Goal: Task Accomplishment & Management: Manage account settings

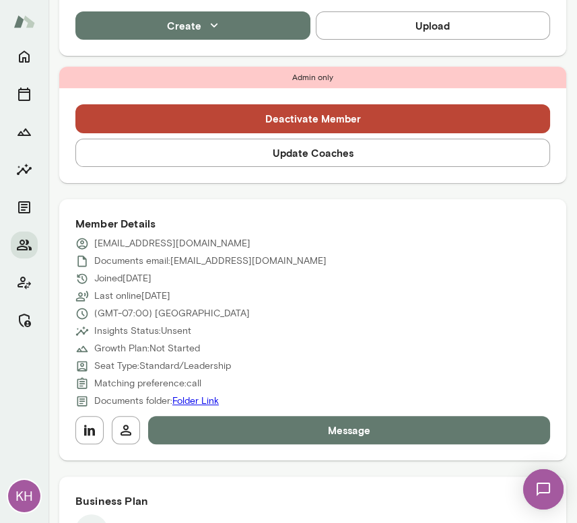
scroll to position [406, 0]
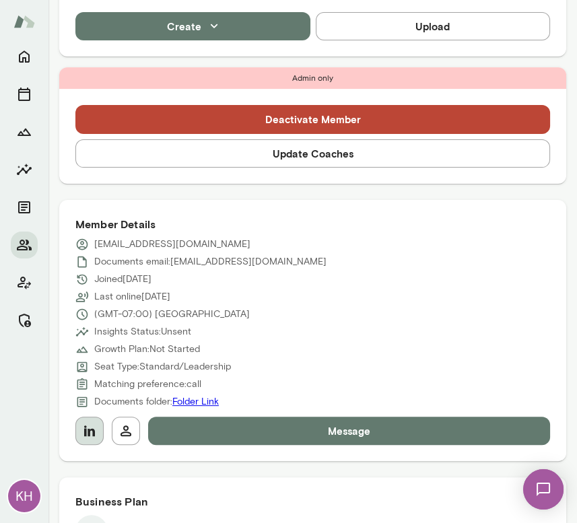
click at [88, 427] on icon "button" at bounding box center [89, 431] width 16 height 16
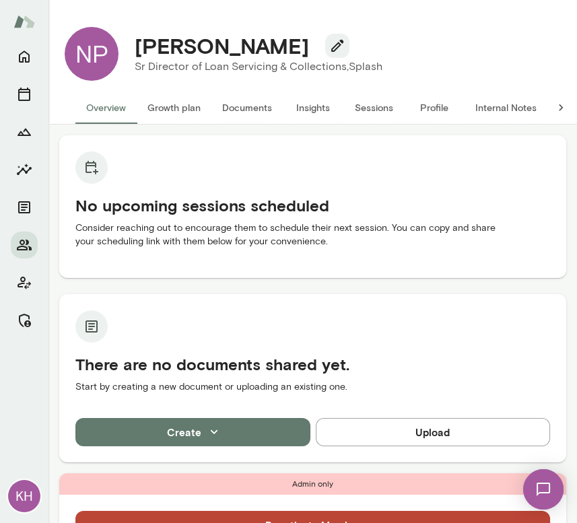
drag, startPoint x: 284, startPoint y: 39, endPoint x: 133, endPoint y: 51, distance: 151.3
click at [133, 51] on div "Nathan Pinaire" at bounding box center [258, 46] width 269 height 26
copy h4 "Nathan Pinaire"
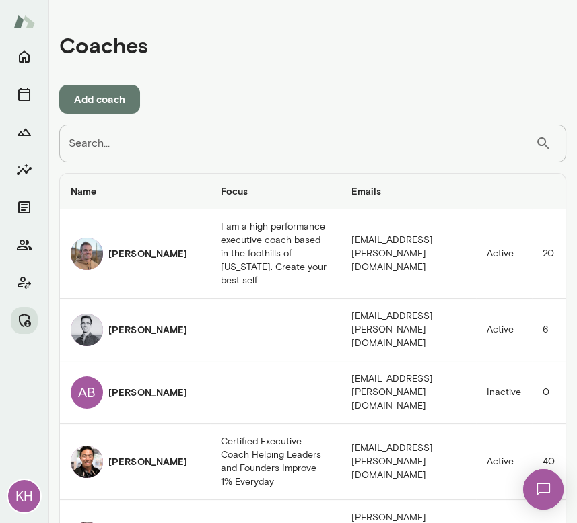
click at [182, 147] on input "Search..." at bounding box center [297, 144] width 476 height 38
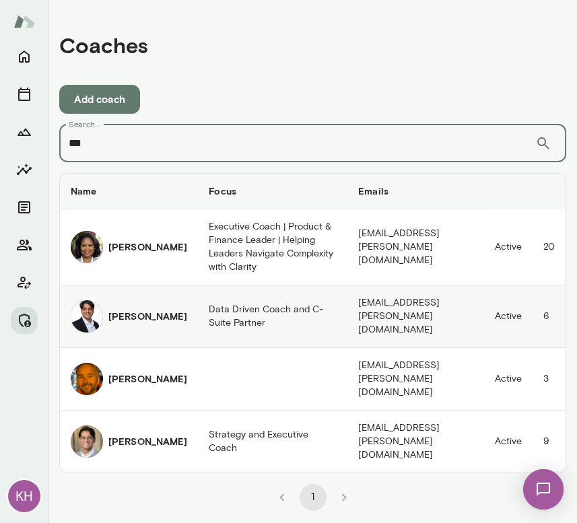
type input "***"
click at [90, 306] on img "coaches table" at bounding box center [87, 316] width 32 height 32
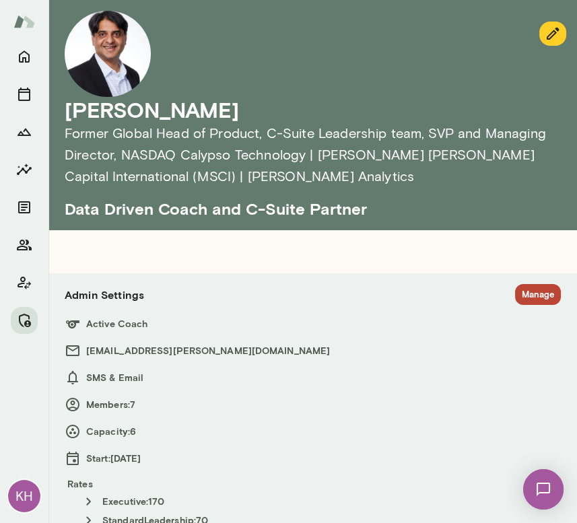
click at [500, 287] on div "Admin Settings Manage" at bounding box center [313, 294] width 496 height 21
click at [518, 293] on button "Manage" at bounding box center [538, 294] width 46 height 21
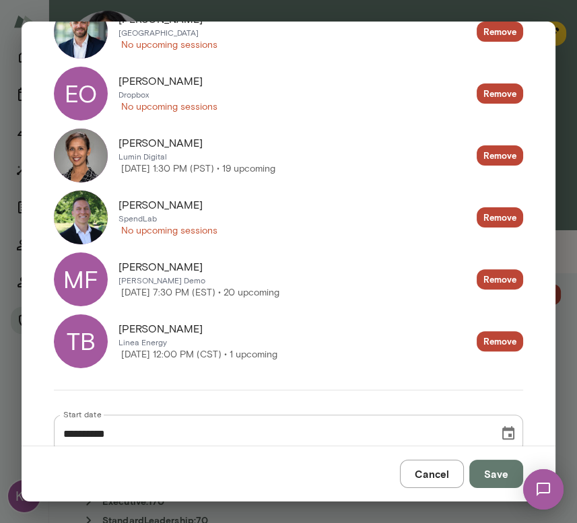
scroll to position [446, 0]
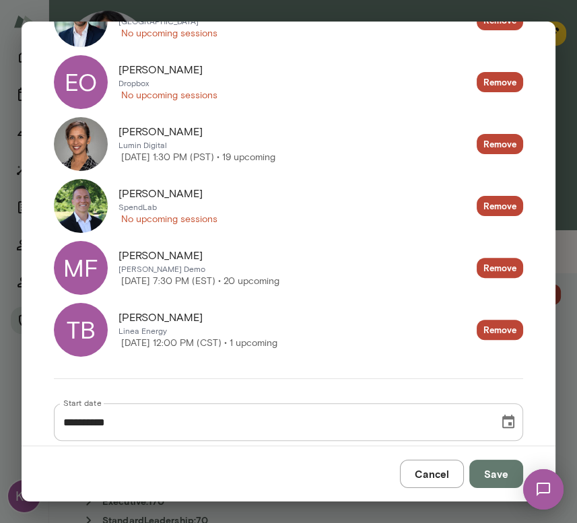
click at [437, 472] on button "Cancel" at bounding box center [432, 474] width 64 height 28
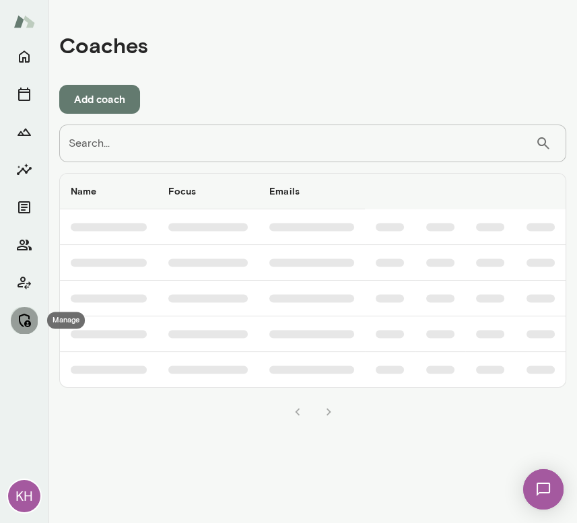
click at [26, 316] on icon "Manage" at bounding box center [24, 320] width 16 height 16
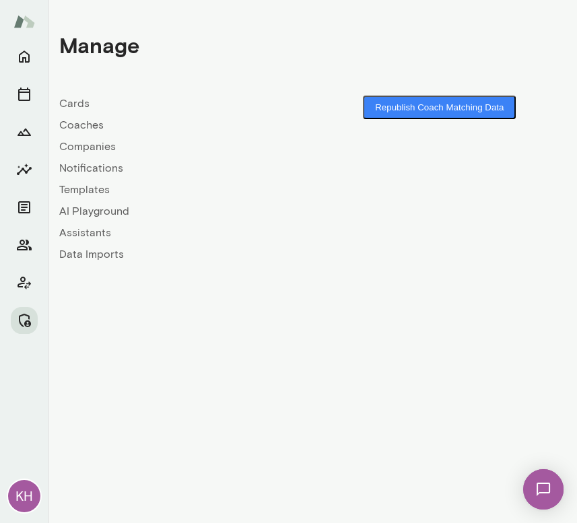
click at [80, 139] on link "Companies" at bounding box center [186, 147] width 254 height 16
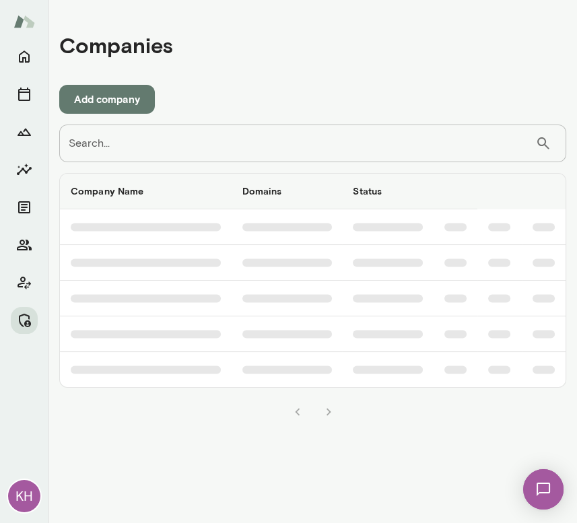
click at [133, 142] on input "Search..." at bounding box center [297, 144] width 476 height 38
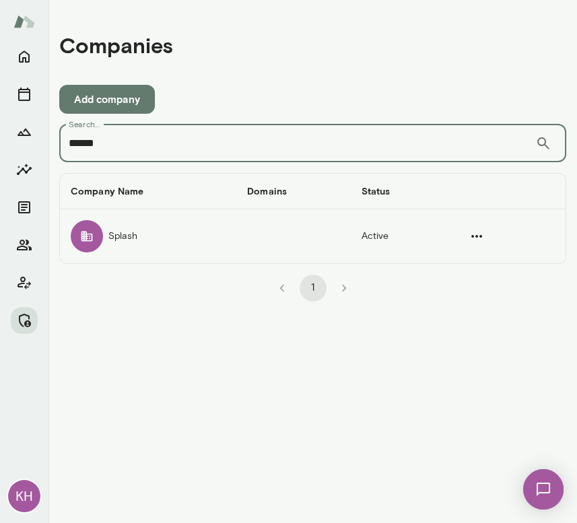
type input "******"
click at [94, 241] on div "companies table" at bounding box center [87, 236] width 32 height 32
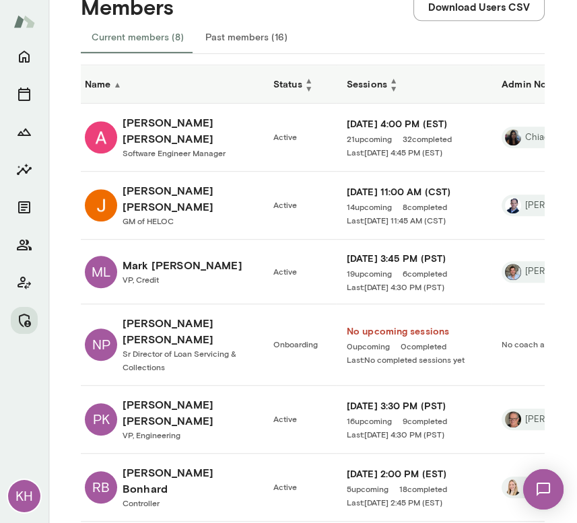
scroll to position [1025, 0]
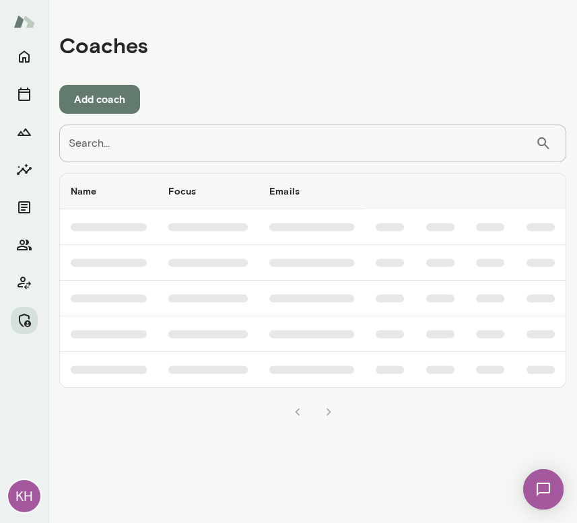
click at [172, 139] on input "Search..." at bounding box center [297, 144] width 476 height 38
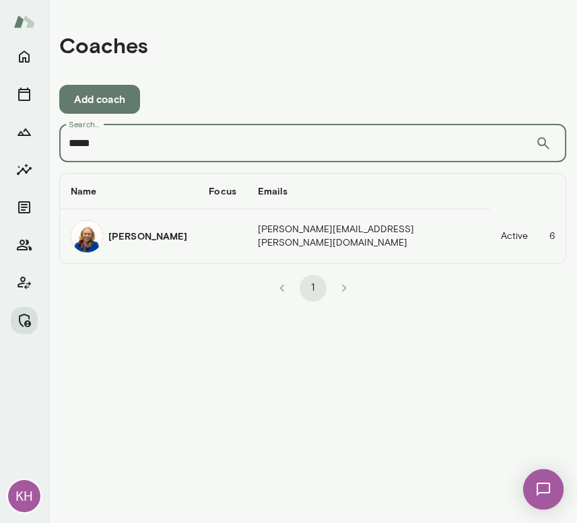
type input "*****"
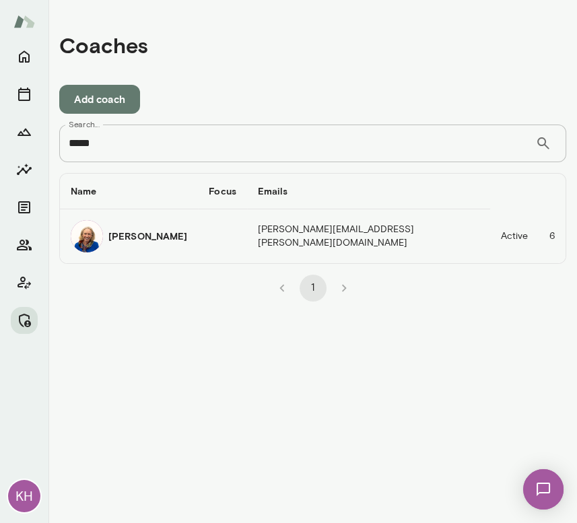
click at [94, 238] on img "coaches table" at bounding box center [87, 236] width 32 height 32
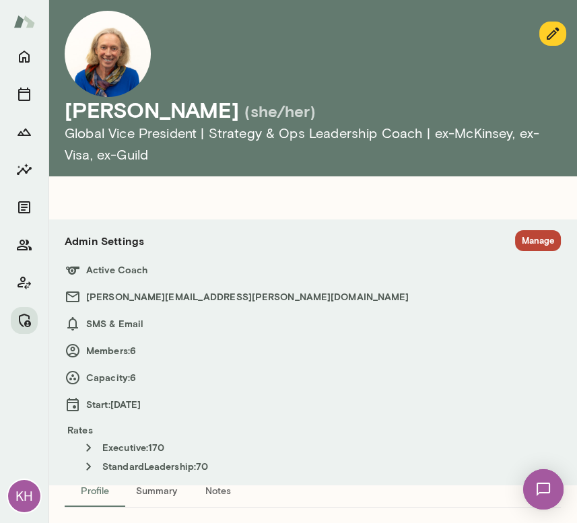
click at [529, 240] on button "Manage" at bounding box center [538, 240] width 46 height 21
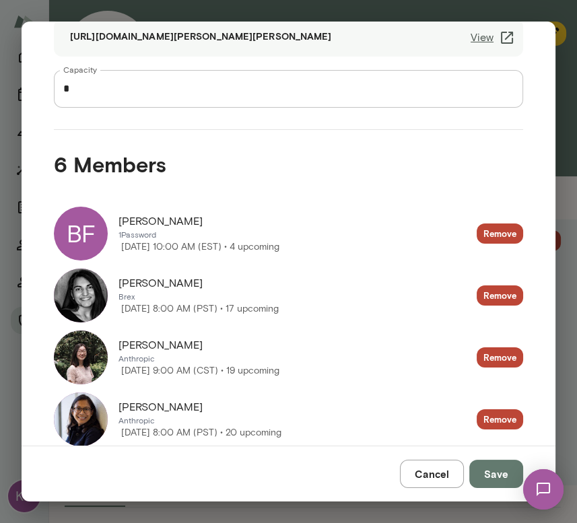
scroll to position [170, 0]
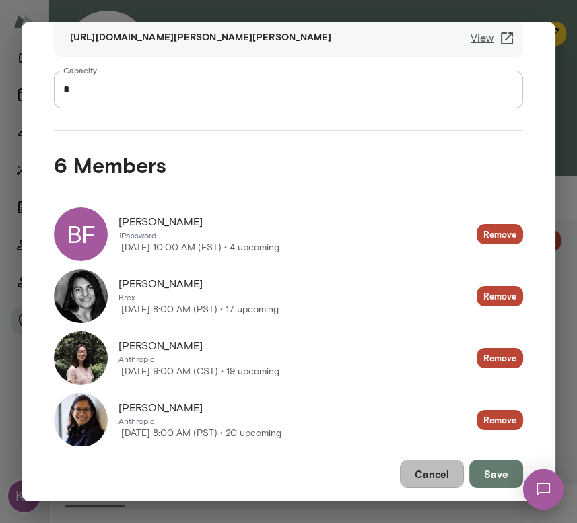
click at [435, 473] on button "Cancel" at bounding box center [432, 474] width 64 height 28
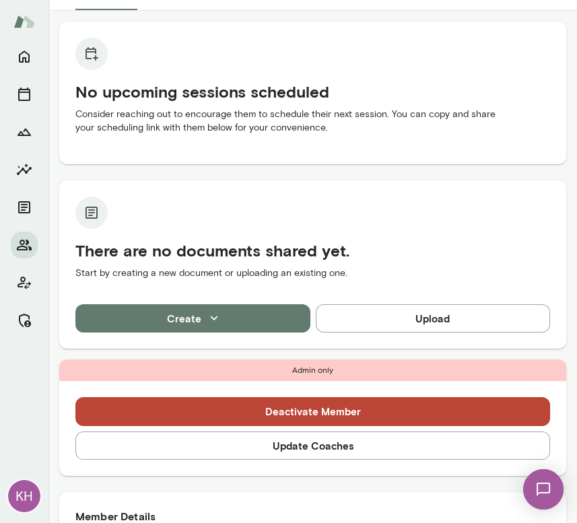
scroll to position [161, 0]
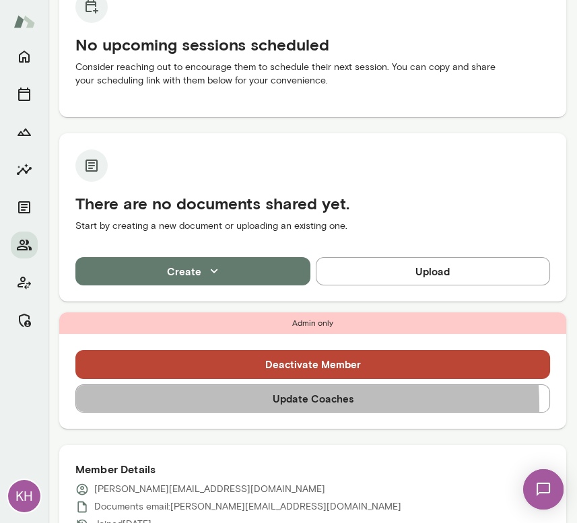
click at [192, 407] on button "Update Coaches" at bounding box center [312, 398] width 475 height 28
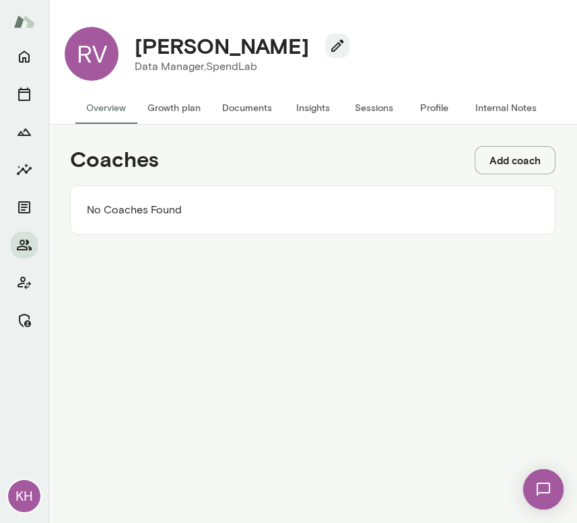
click at [509, 153] on button "Add coach" at bounding box center [515, 160] width 81 height 28
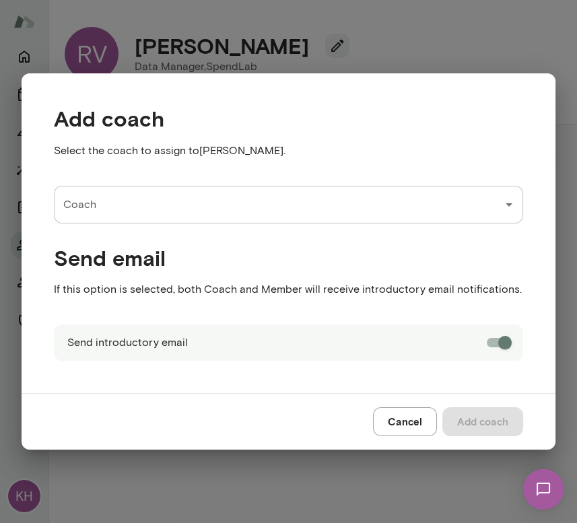
click at [221, 193] on input "Coach" at bounding box center [278, 205] width 437 height 26
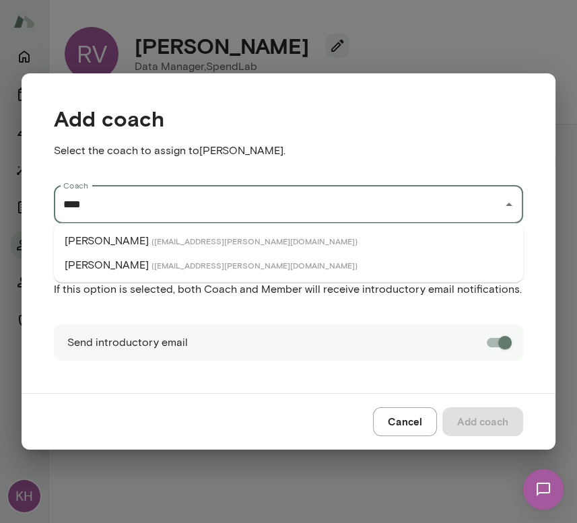
click at [244, 232] on li "Anna Bethke ( annabethke@mento.co )" at bounding box center [288, 241] width 469 height 24
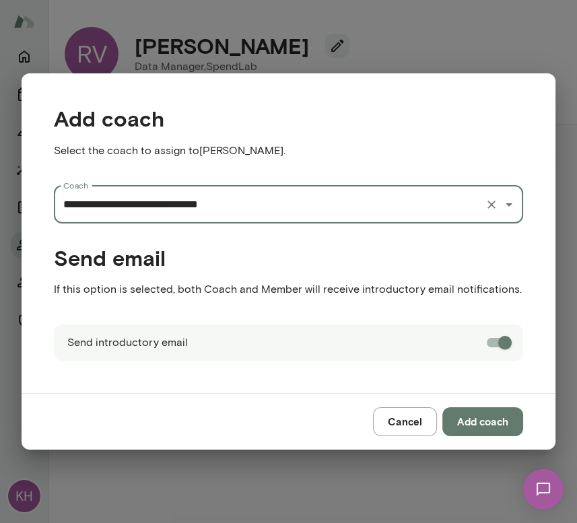
type input "**********"
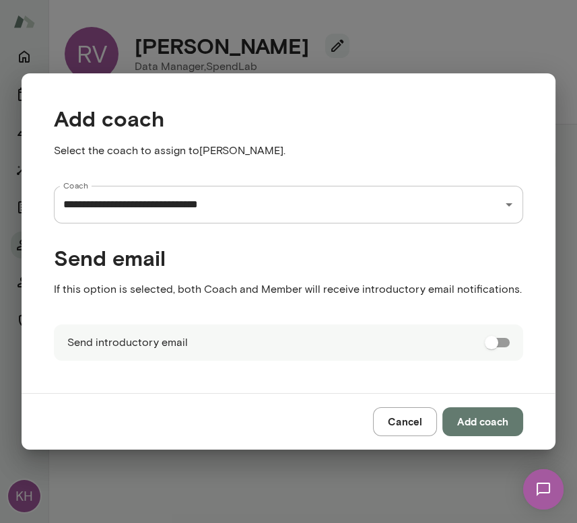
click at [485, 419] on button "Add coach" at bounding box center [482, 421] width 81 height 28
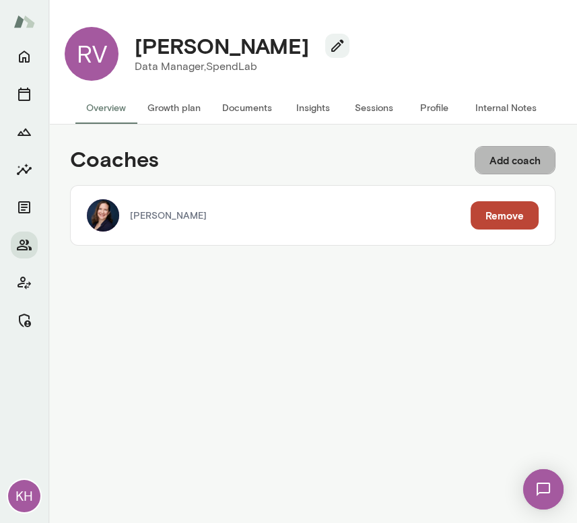
click at [503, 147] on button "Add coach" at bounding box center [515, 160] width 81 height 28
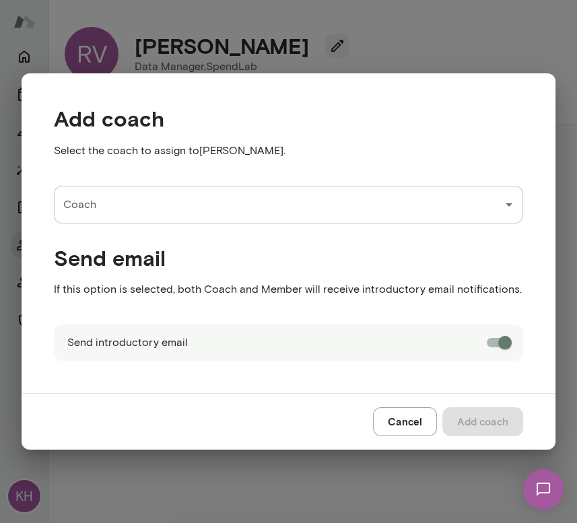
click at [327, 215] on input "Coach" at bounding box center [278, 205] width 437 height 26
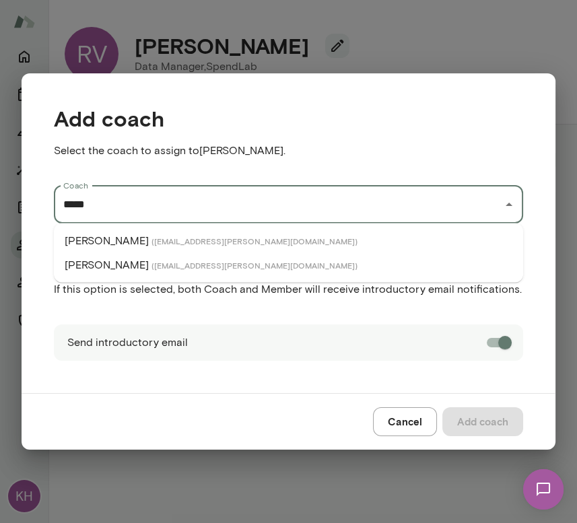
click at [234, 241] on li "Scott Bowie ( scottbowie@mento.co )" at bounding box center [288, 241] width 469 height 24
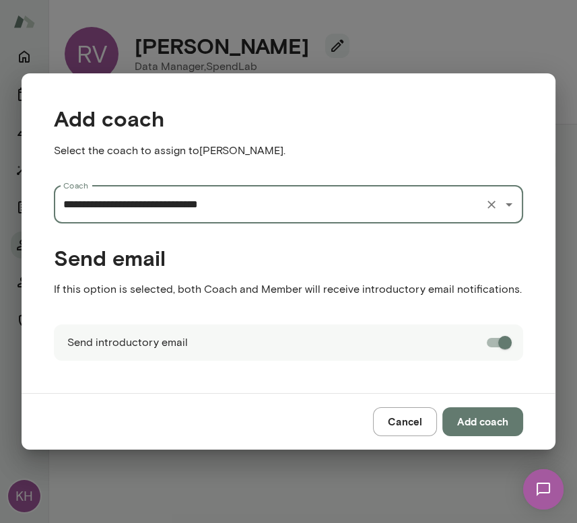
type input "**********"
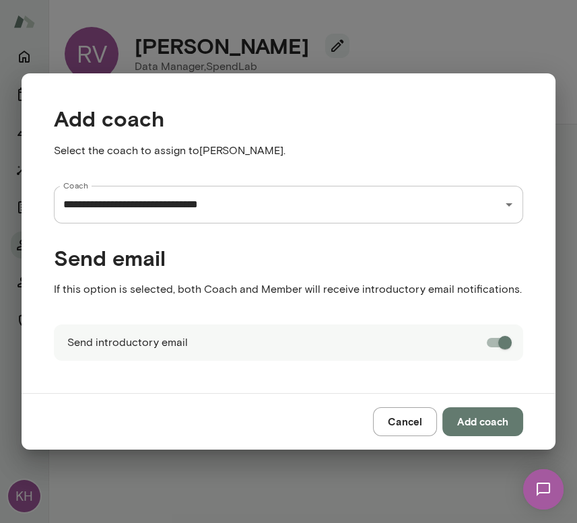
click at [506, 327] on div "Send introductory email" at bounding box center [288, 342] width 469 height 36
click at [489, 421] on button "Add coach" at bounding box center [482, 421] width 81 height 28
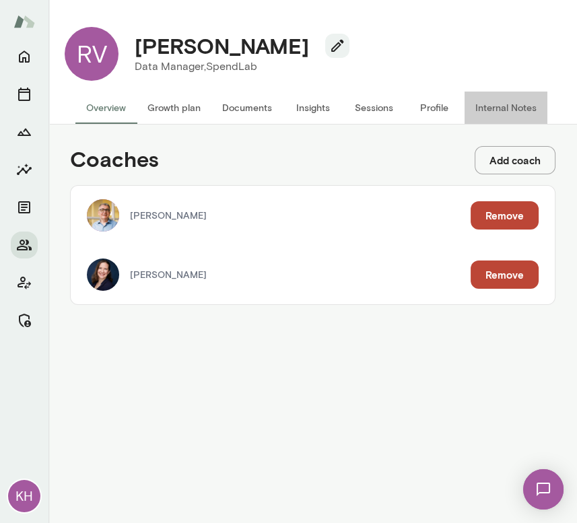
click at [481, 110] on button "Internal Notes" at bounding box center [505, 108] width 83 height 32
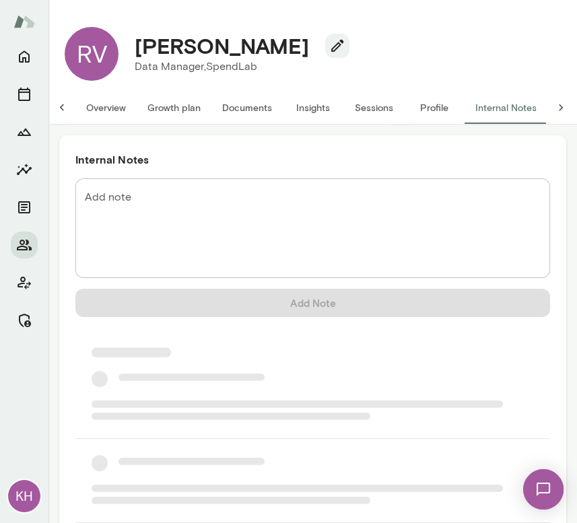
scroll to position [0, 7]
click at [230, 190] on textarea "Add note" at bounding box center [313, 228] width 456 height 77
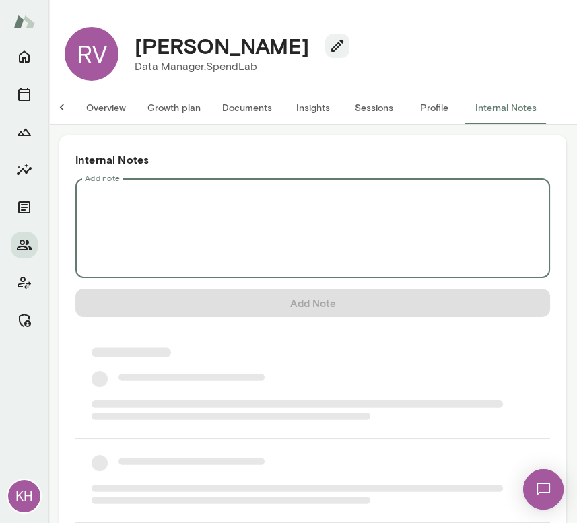
scroll to position [0, 0]
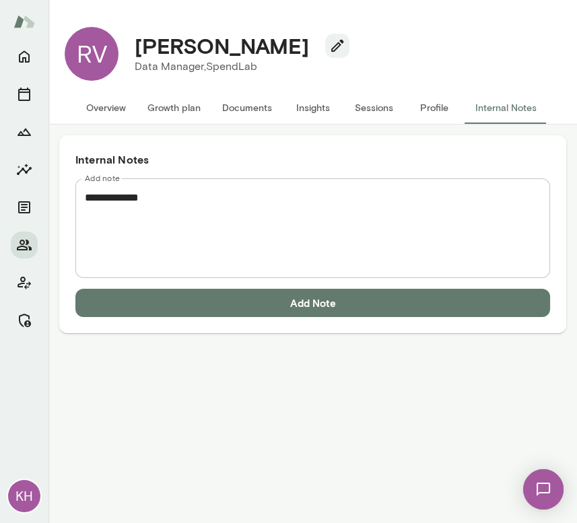
click at [122, 210] on textarea "**********" at bounding box center [313, 228] width 456 height 77
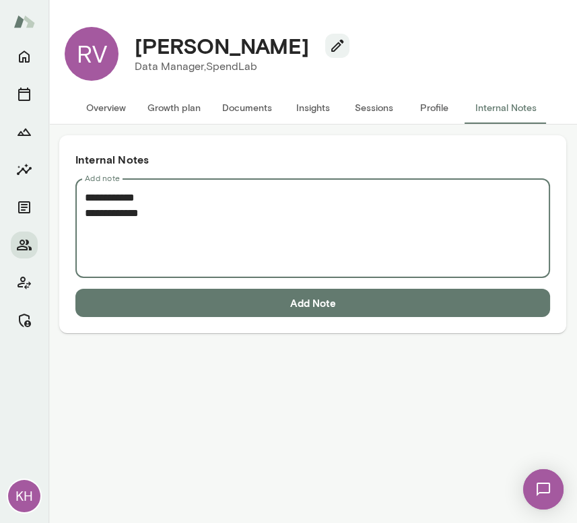
paste textarea "**********"
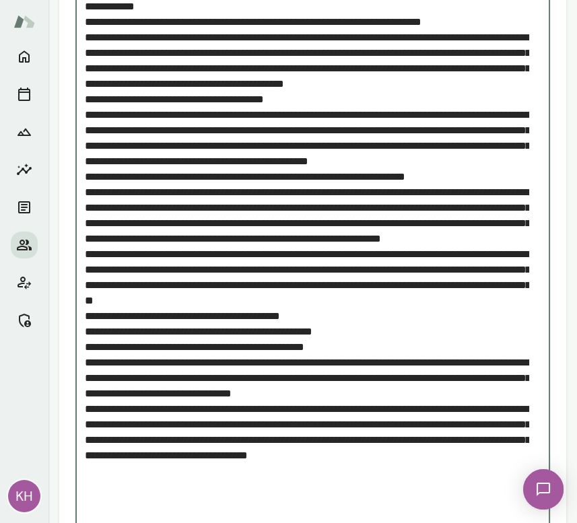
scroll to position [393, 0]
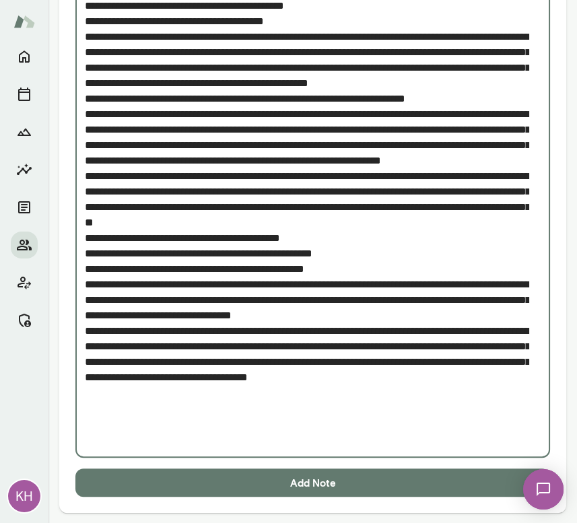
type textarea "**********"
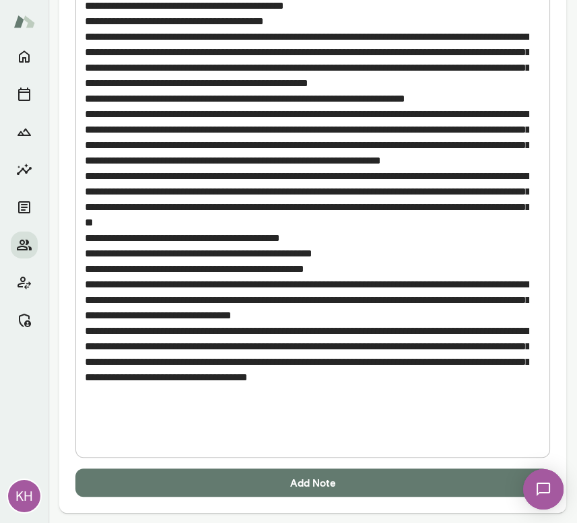
click at [283, 499] on div "Internal Notes Add note * Add note Add Note" at bounding box center [312, 127] width 507 height 771
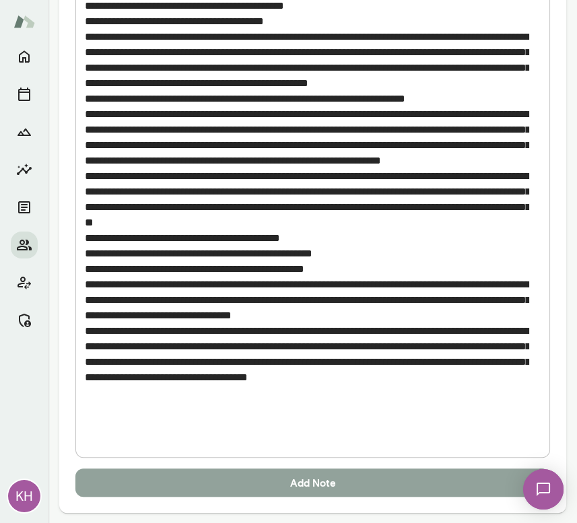
click at [280, 483] on button "Add Note" at bounding box center [312, 482] width 475 height 28
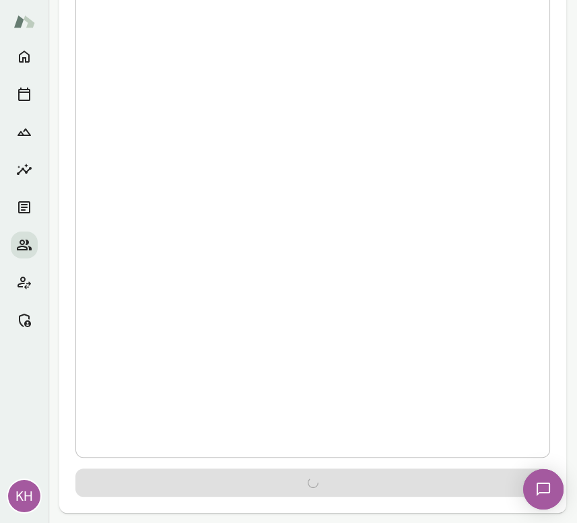
scroll to position [0, 0]
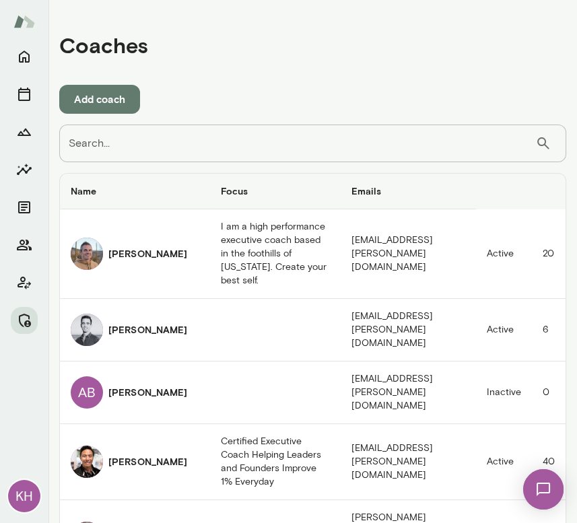
click at [299, 141] on input "Search..." at bounding box center [297, 144] width 476 height 38
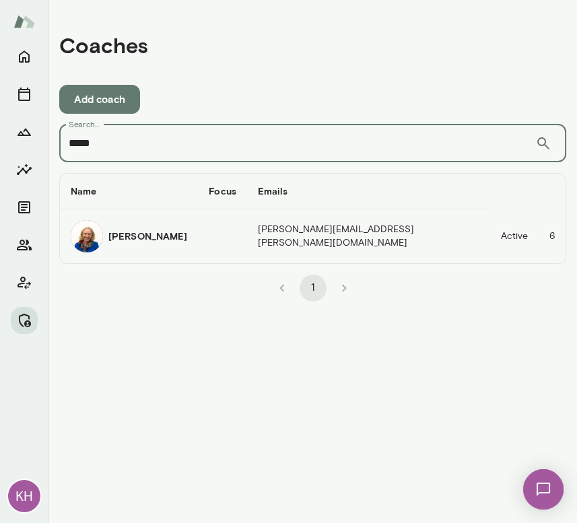
type input "*****"
click at [78, 235] on img "coaches table" at bounding box center [87, 236] width 32 height 32
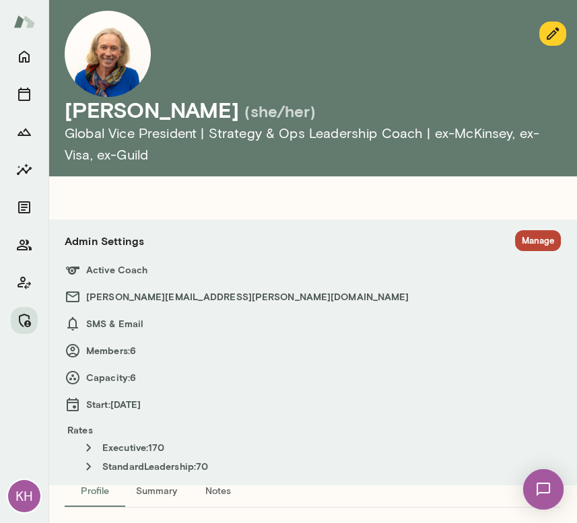
click at [521, 237] on button "Manage" at bounding box center [538, 240] width 46 height 21
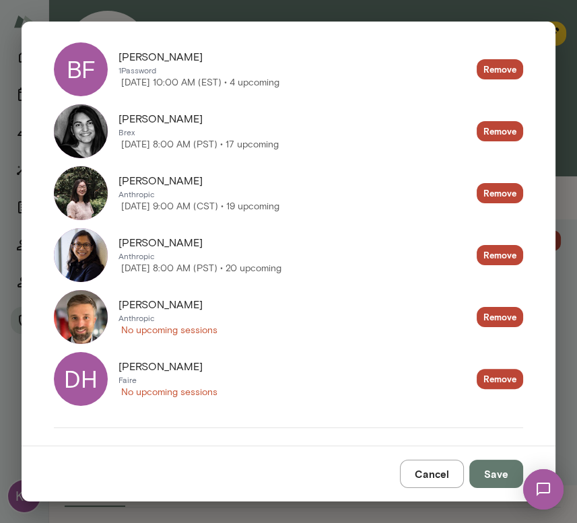
scroll to position [334, 0]
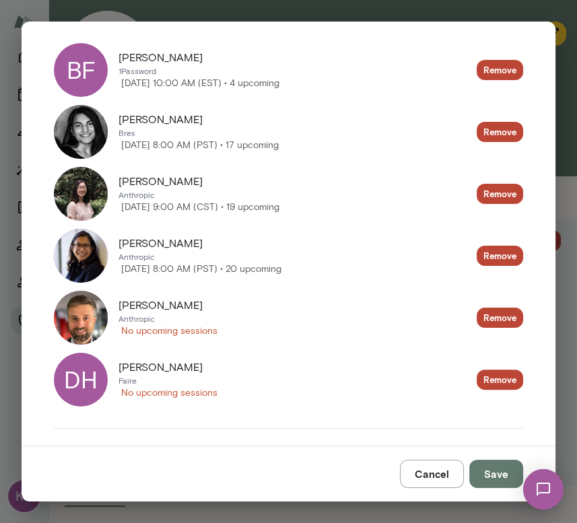
click at [419, 471] on button "Cancel" at bounding box center [432, 474] width 64 height 28
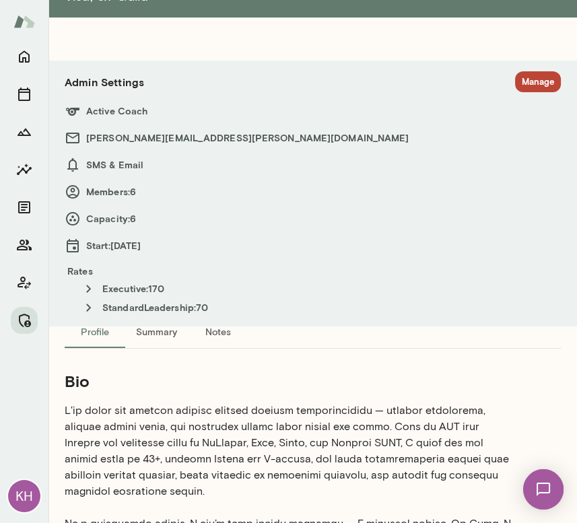
scroll to position [0, 0]
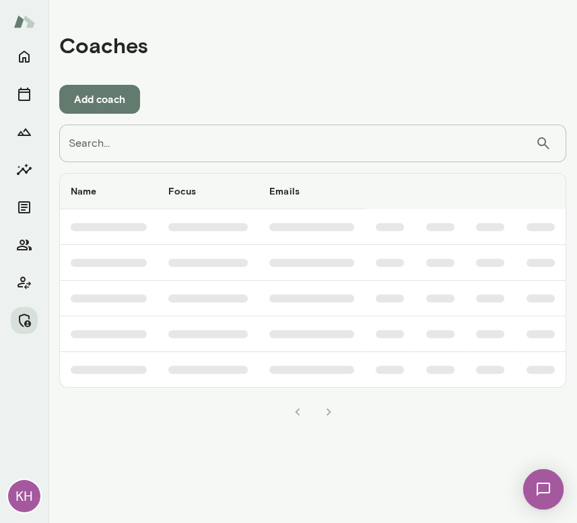
click at [264, 163] on div "Name Focus Emails Status Capacity Scheduling Updated" at bounding box center [312, 293] width 507 height 263
click at [253, 151] on input "Search..." at bounding box center [297, 144] width 476 height 38
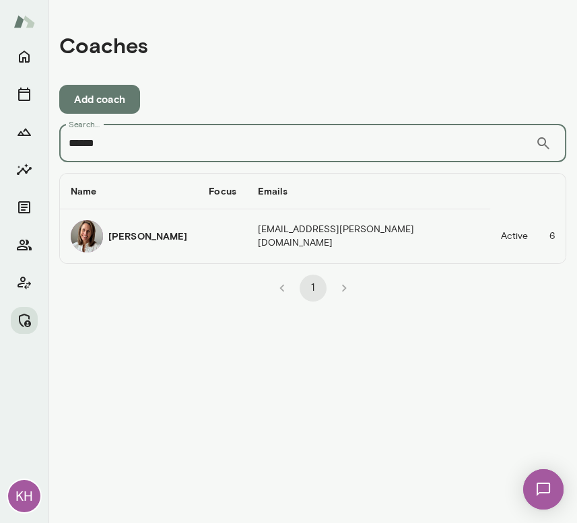
type input "******"
click at [90, 241] on img "coaches table" at bounding box center [87, 236] width 32 height 32
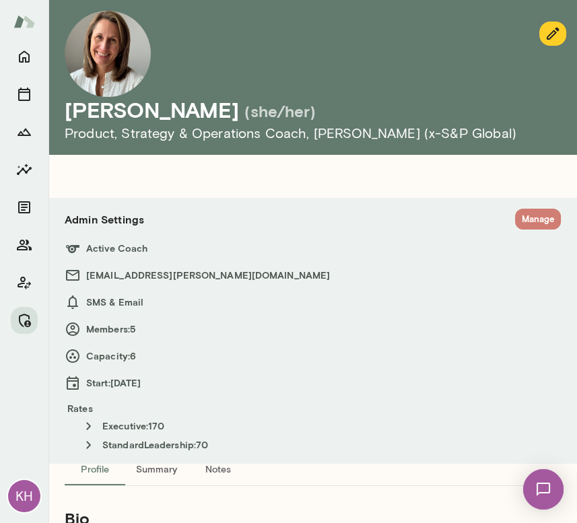
click at [524, 220] on button "Manage" at bounding box center [538, 219] width 46 height 21
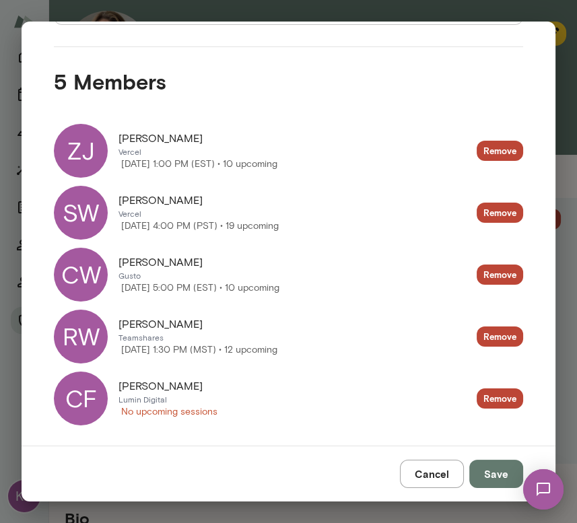
scroll to position [248, 0]
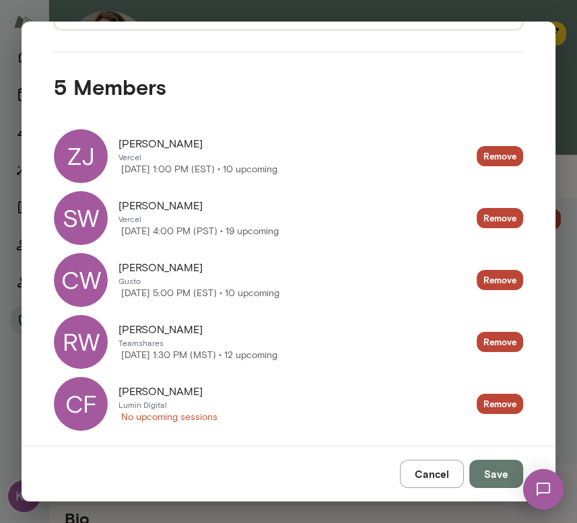
click at [433, 477] on button "Cancel" at bounding box center [432, 474] width 64 height 28
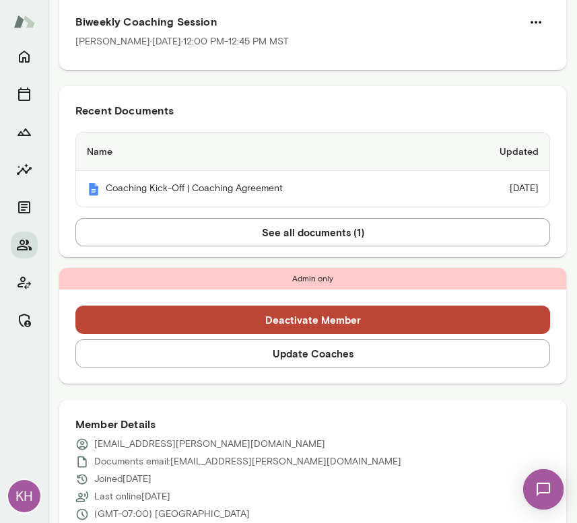
scroll to position [271, 0]
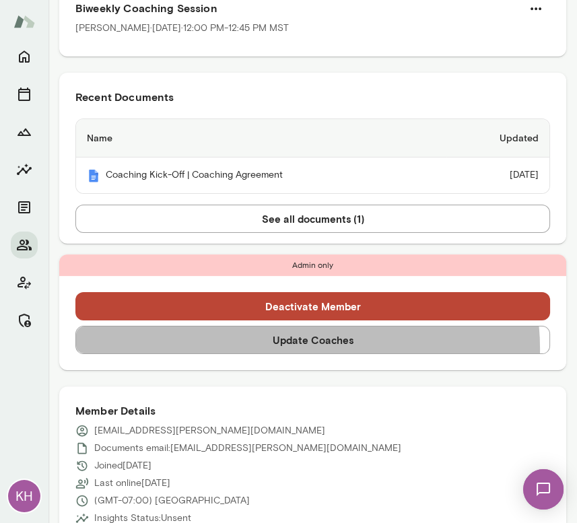
click at [289, 348] on button "Update Coaches" at bounding box center [312, 340] width 475 height 28
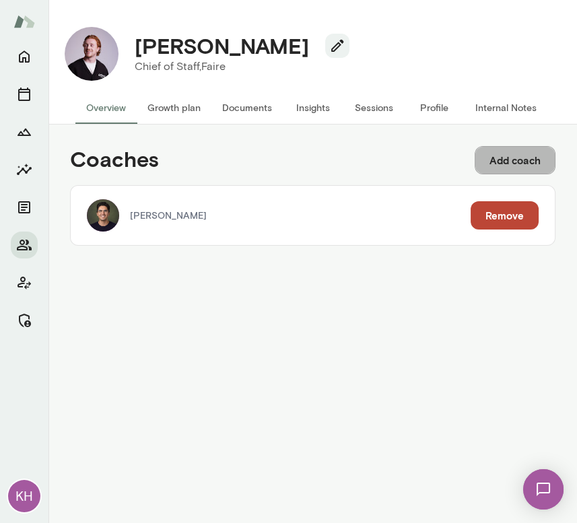
click at [512, 165] on button "Add coach" at bounding box center [515, 160] width 81 height 28
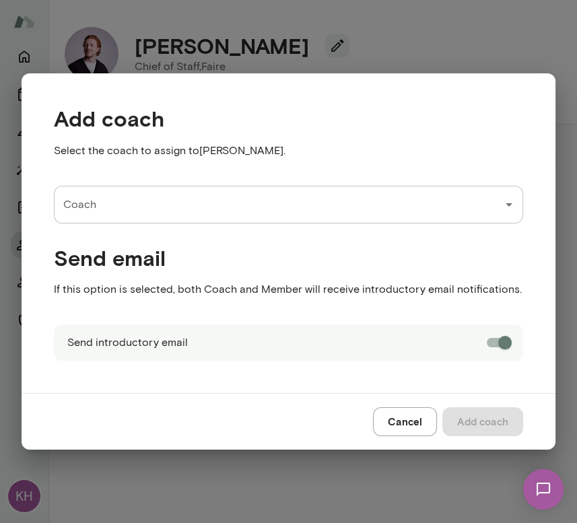
click at [157, 205] on input "Coach" at bounding box center [278, 205] width 437 height 26
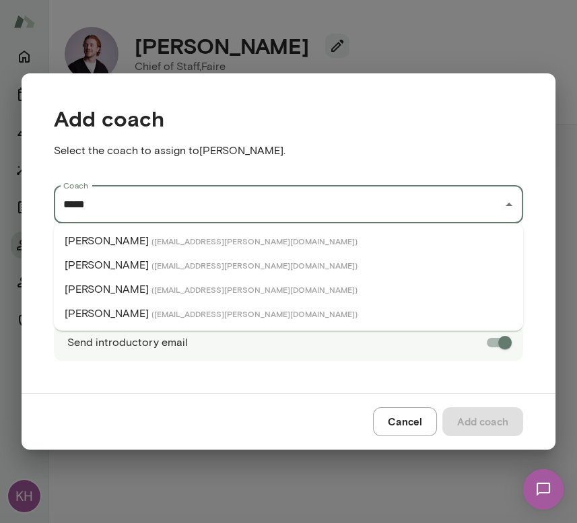
click at [151, 260] on span "( steveoliver@mento.co )" at bounding box center [254, 265] width 206 height 11
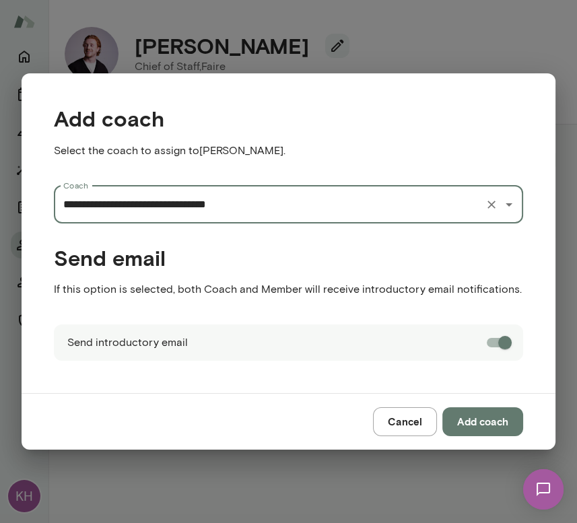
type input "**********"
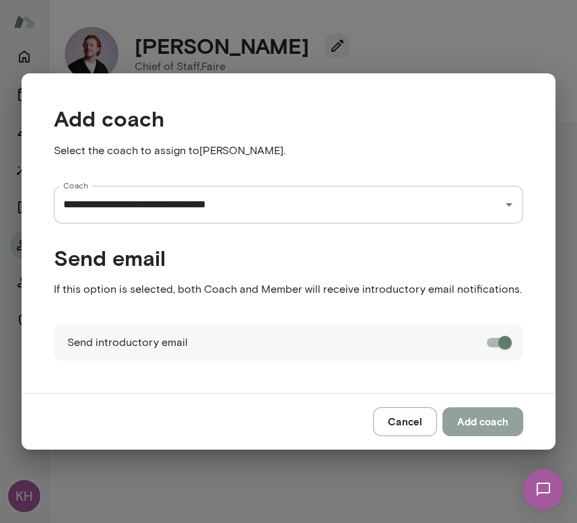
click at [471, 415] on button "Add coach" at bounding box center [482, 421] width 81 height 28
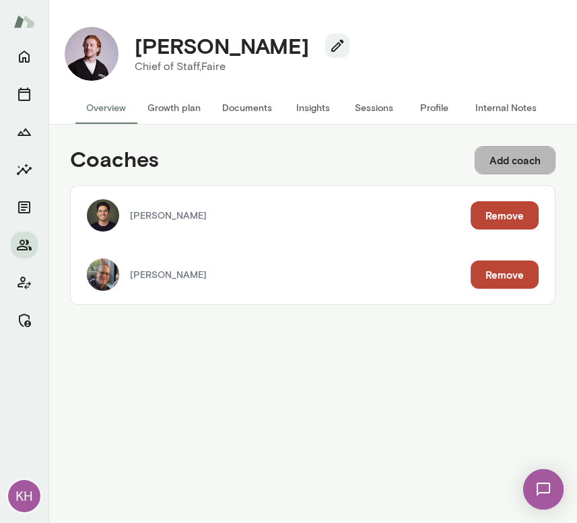
click at [516, 164] on button "Add coach" at bounding box center [515, 160] width 81 height 28
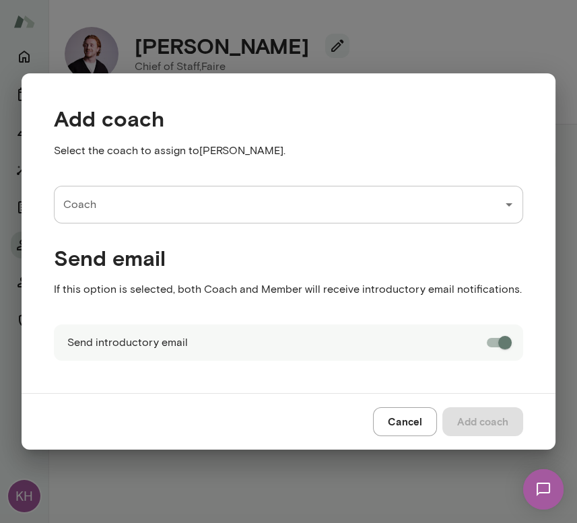
click at [210, 207] on input "Coach" at bounding box center [278, 205] width 437 height 26
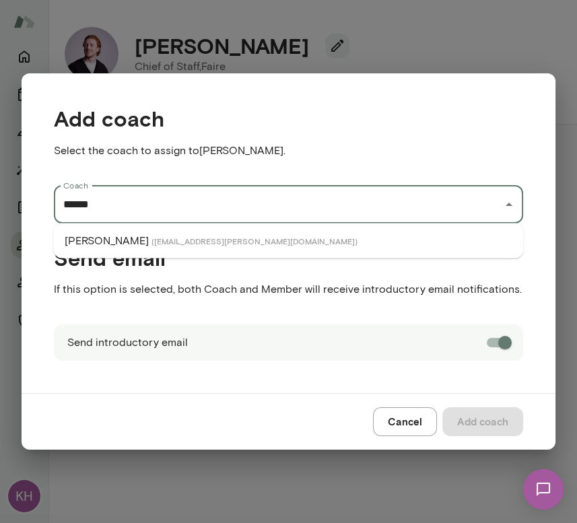
click at [182, 250] on li "Andrea Mayendia ( andreamayendia@mento.co )" at bounding box center [288, 241] width 469 height 24
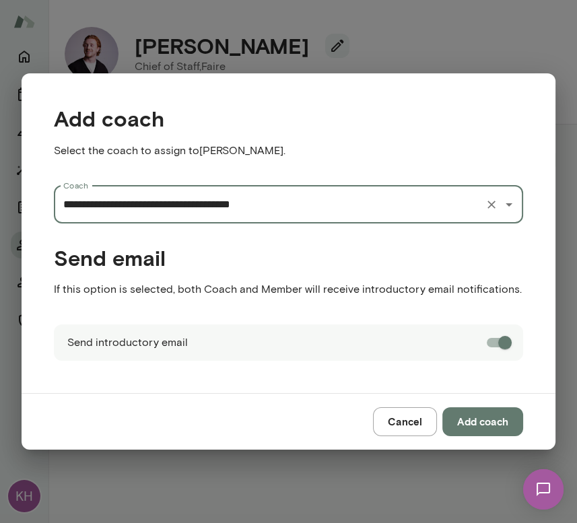
type input "**********"
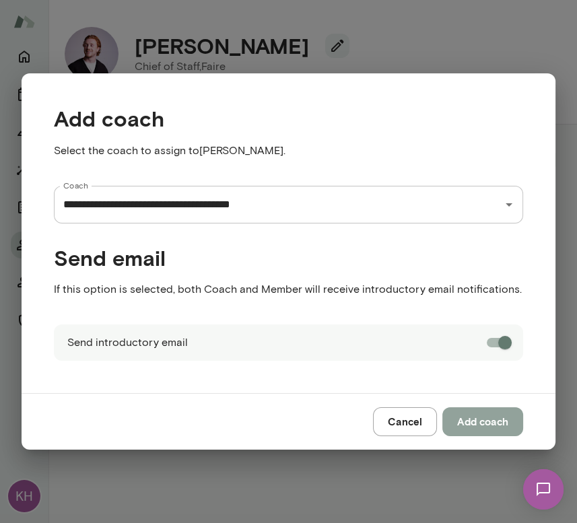
click at [470, 418] on button "Add coach" at bounding box center [482, 421] width 81 height 28
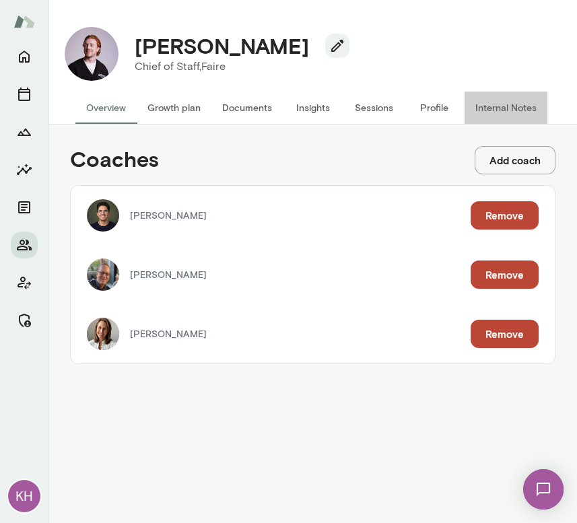
click at [493, 112] on button "Internal Notes" at bounding box center [505, 108] width 83 height 32
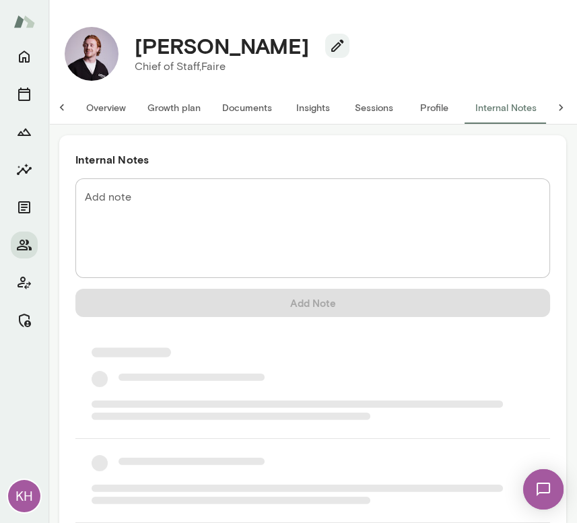
scroll to position [0, 7]
click at [192, 212] on textarea "Add note" at bounding box center [313, 228] width 456 height 77
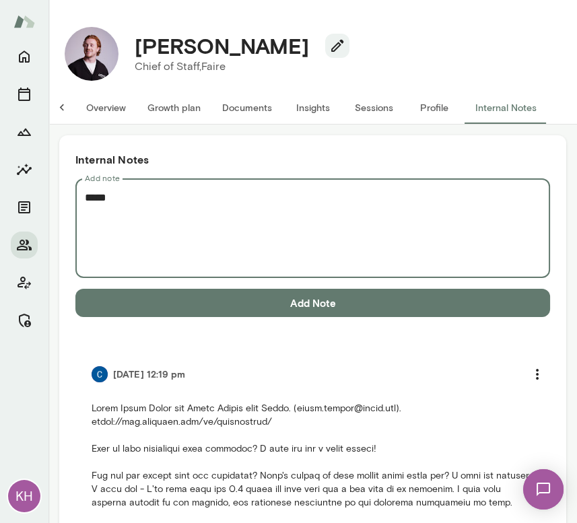
click at [86, 205] on textarea "*****" at bounding box center [307, 228] width 444 height 77
click at [140, 198] on textarea "*********" at bounding box center [307, 228] width 444 height 77
paste textarea "**********"
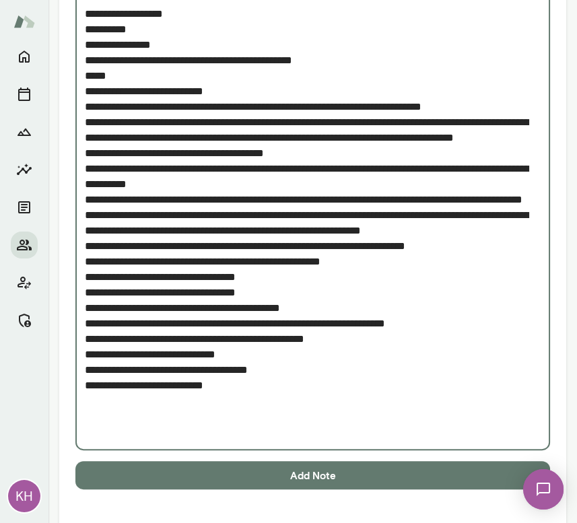
scroll to position [251, 0]
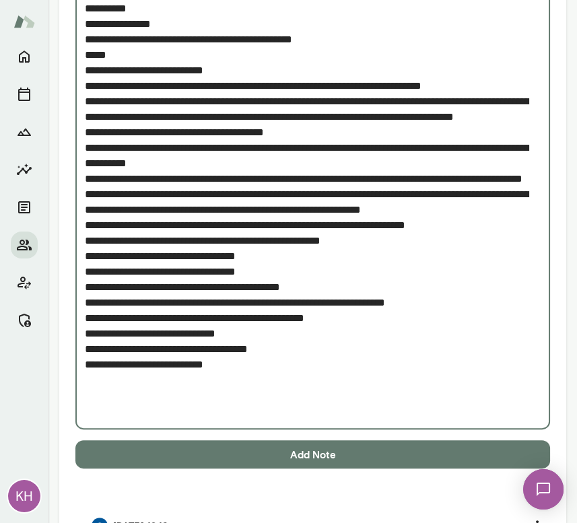
type textarea "**********"
click at [189, 458] on button "Add Note" at bounding box center [312, 454] width 475 height 28
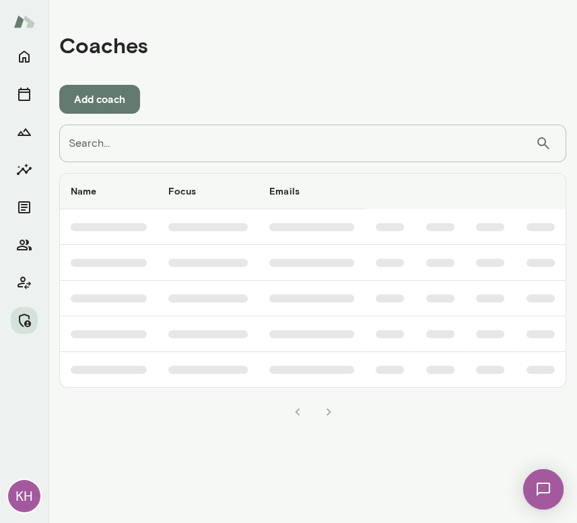
click at [289, 152] on input "Search..." at bounding box center [297, 144] width 476 height 38
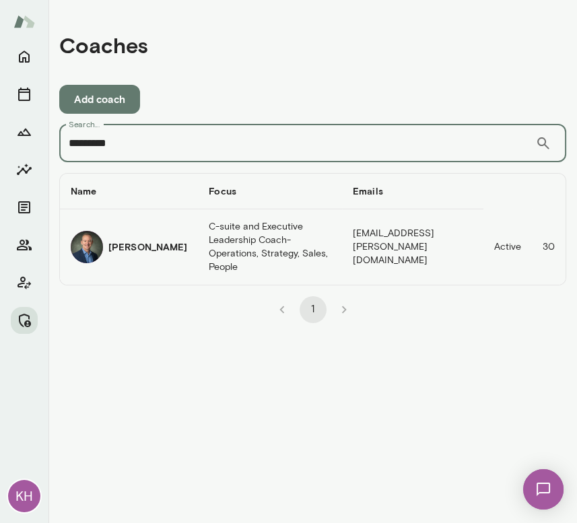
type input "*********"
click at [92, 244] on img "coaches table" at bounding box center [87, 247] width 32 height 32
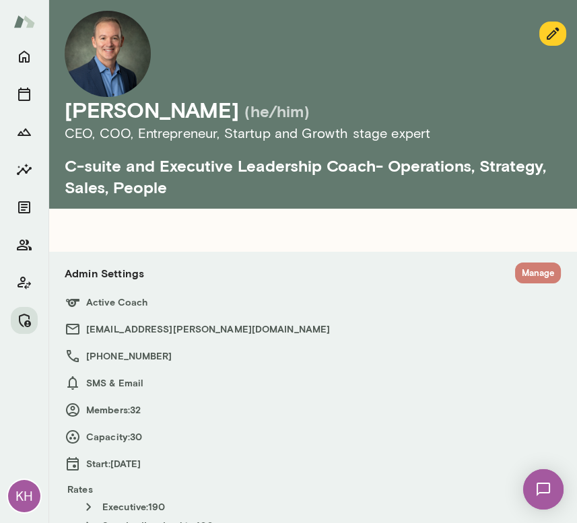
click at [515, 273] on button "Manage" at bounding box center [538, 272] width 46 height 21
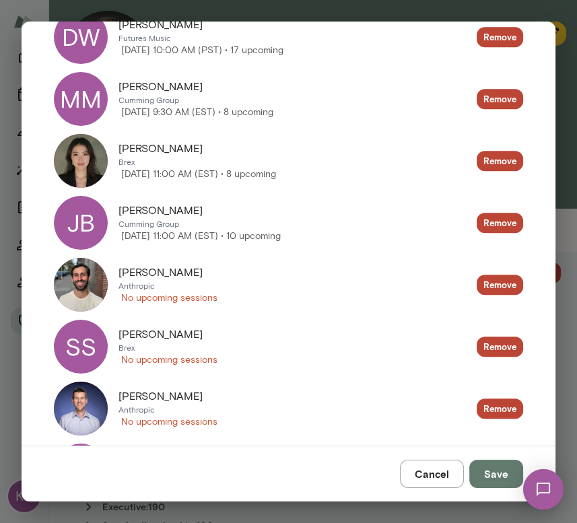
scroll to position [1543, 0]
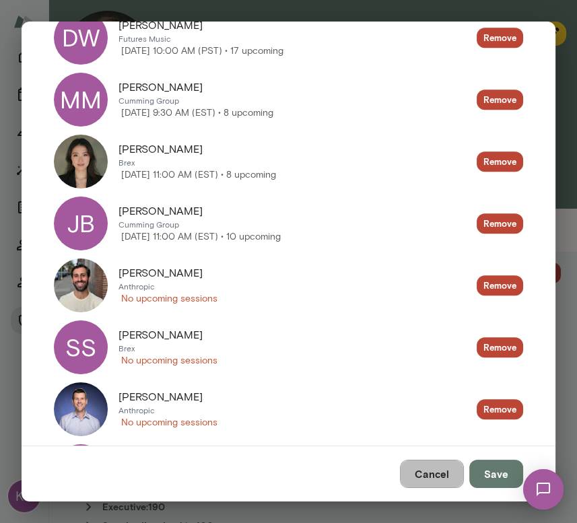
click at [429, 468] on button "Cancel" at bounding box center [432, 474] width 64 height 28
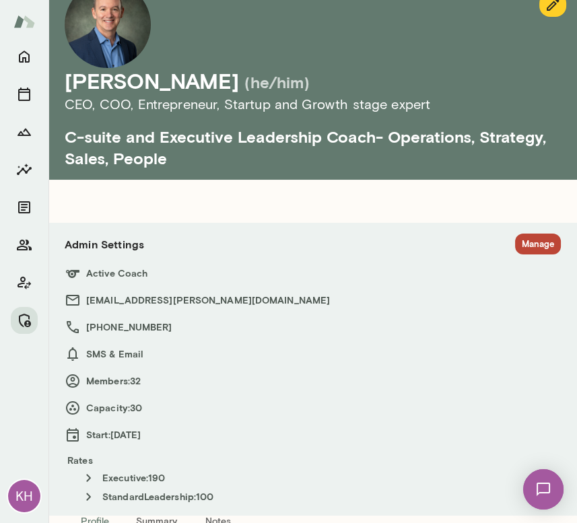
scroll to position [5, 0]
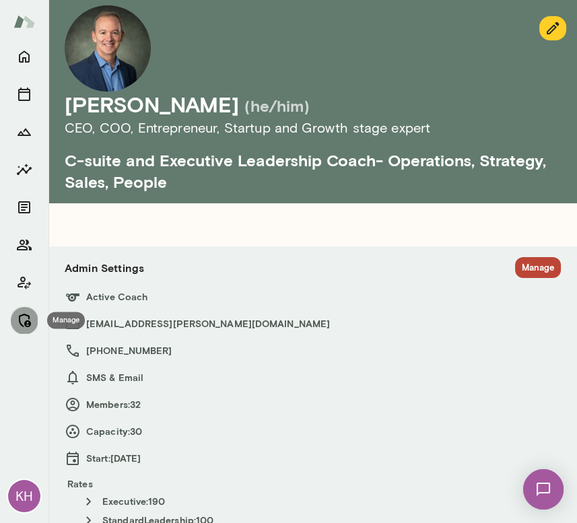
click at [26, 316] on icon "Manage" at bounding box center [24, 320] width 16 height 16
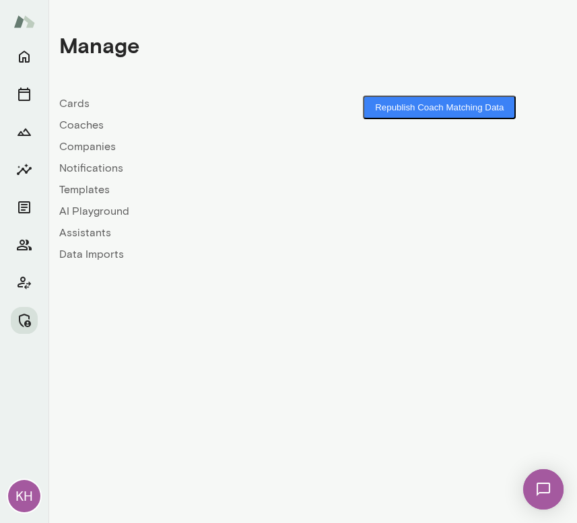
click at [81, 127] on link "Coaches" at bounding box center [186, 125] width 254 height 16
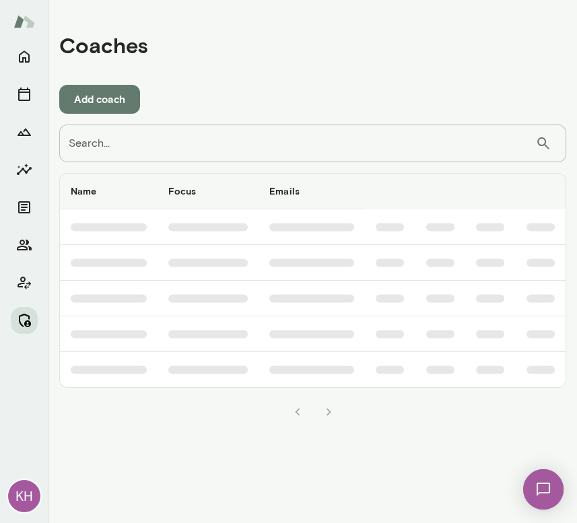
click at [22, 322] on icon "Manage" at bounding box center [24, 320] width 16 height 16
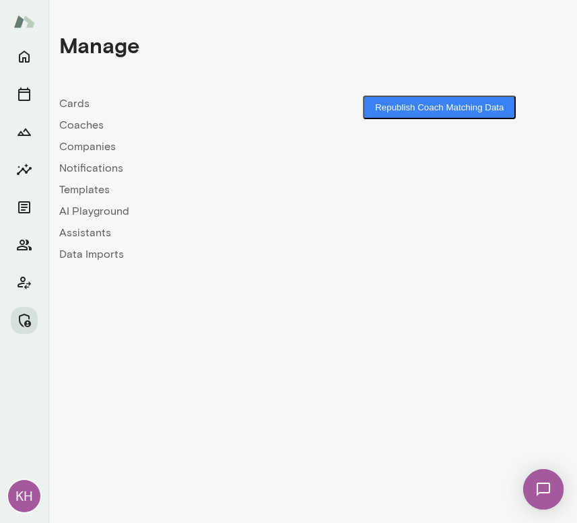
click at [101, 142] on link "Companies" at bounding box center [186, 147] width 254 height 16
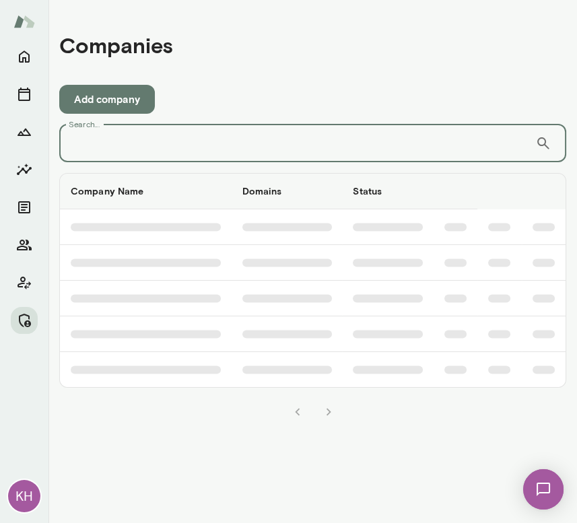
click at [113, 141] on input "Search..." at bounding box center [297, 144] width 476 height 38
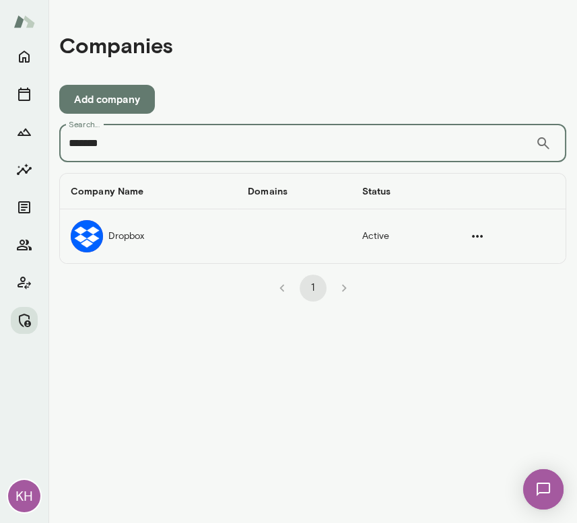
type input "*******"
click at [112, 234] on td "Dropbox" at bounding box center [148, 236] width 177 height 54
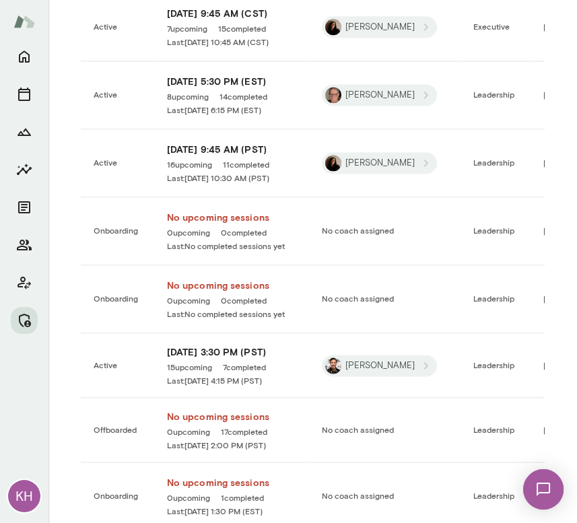
scroll to position [2019, 0]
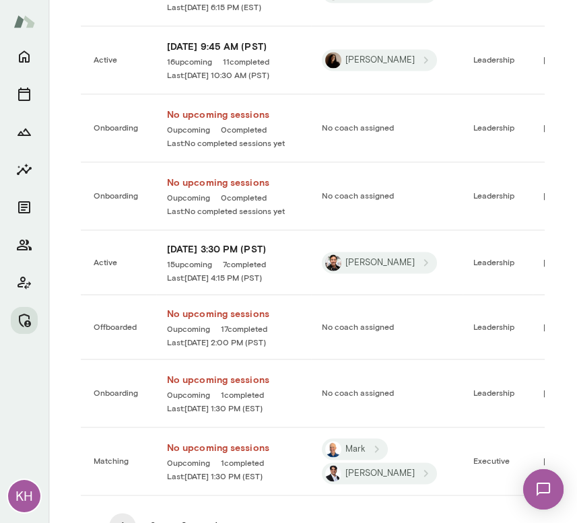
click at [146, 513] on button "2" at bounding box center [153, 526] width 27 height 27
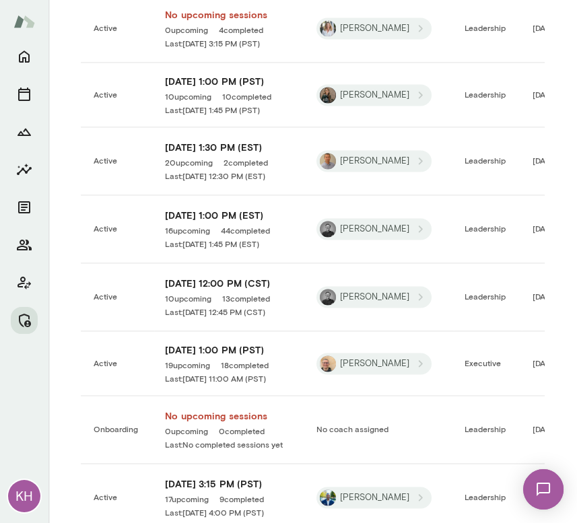
scroll to position [2012, 0]
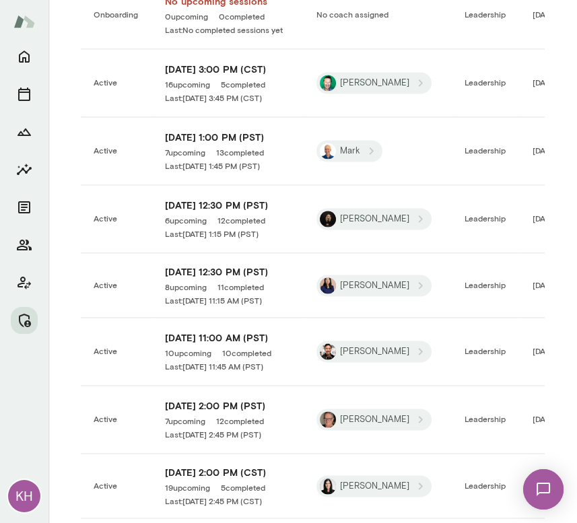
scroll to position [2013, 0]
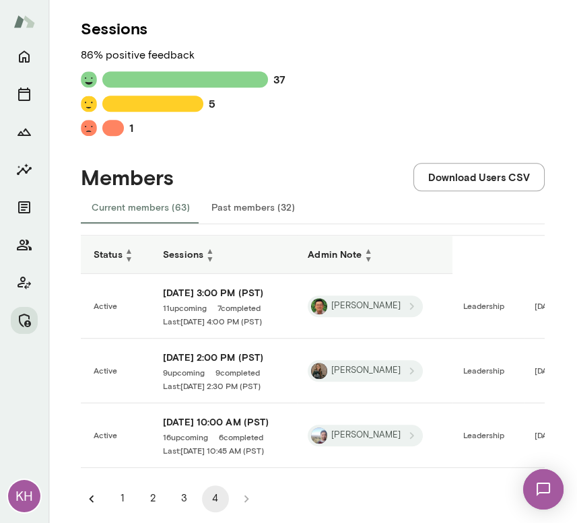
scroll to position [915, 0]
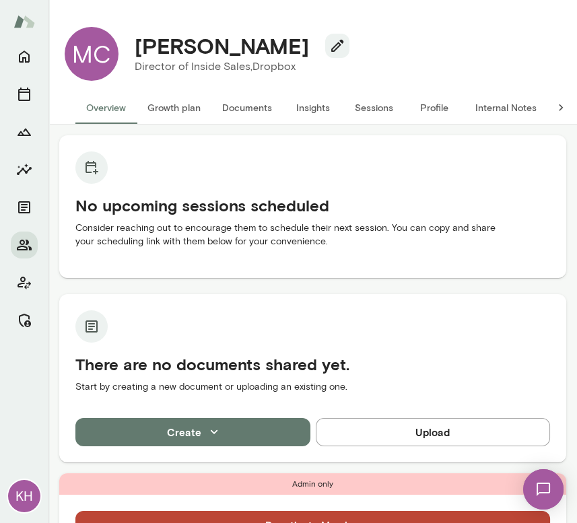
scroll to position [154, 0]
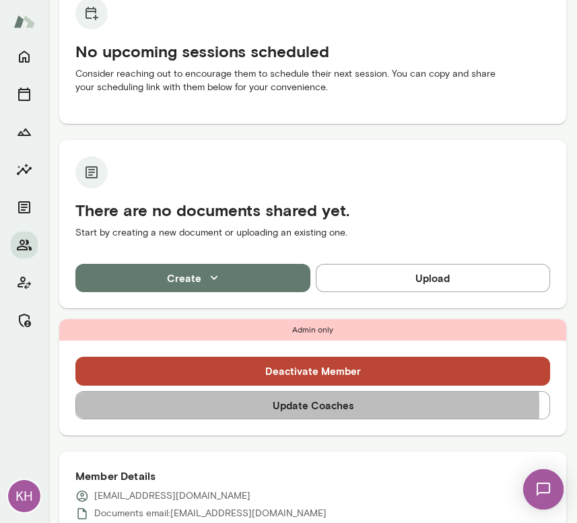
click at [252, 407] on button "Update Coaches" at bounding box center [312, 405] width 475 height 28
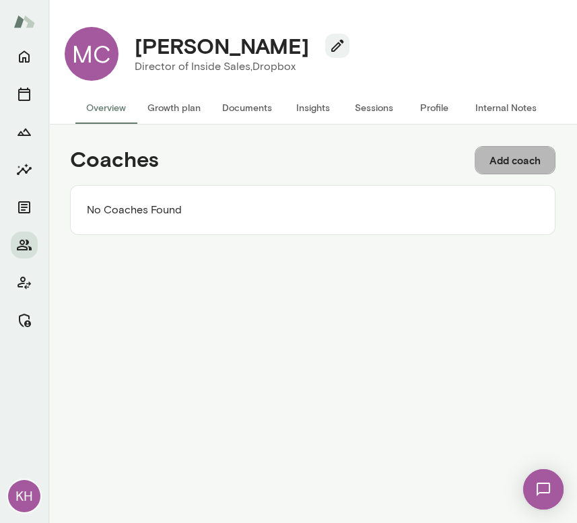
click at [489, 149] on button "Add coach" at bounding box center [515, 160] width 81 height 28
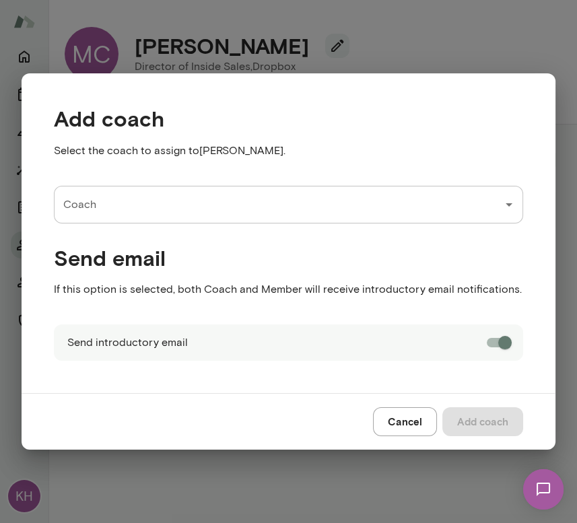
click at [174, 217] on input "Coach" at bounding box center [278, 205] width 437 height 26
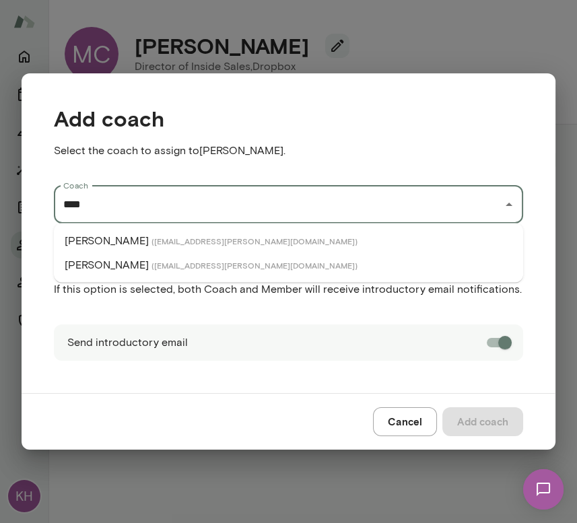
click at [172, 230] on li "Adam Griffin ( adamgriffin@mento.co )" at bounding box center [288, 241] width 469 height 24
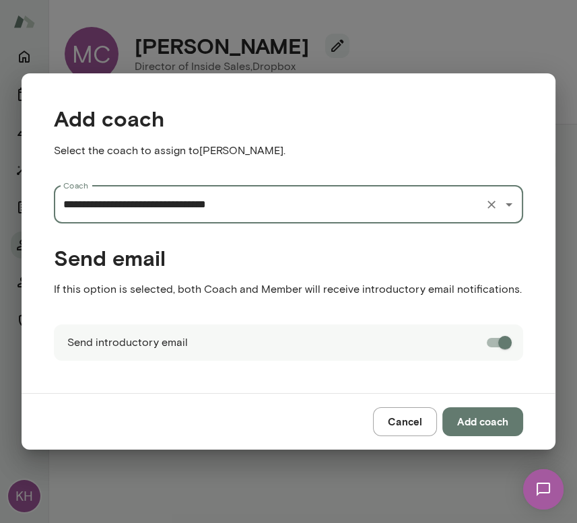
type input "**********"
click at [485, 415] on button "Add coach" at bounding box center [482, 421] width 81 height 28
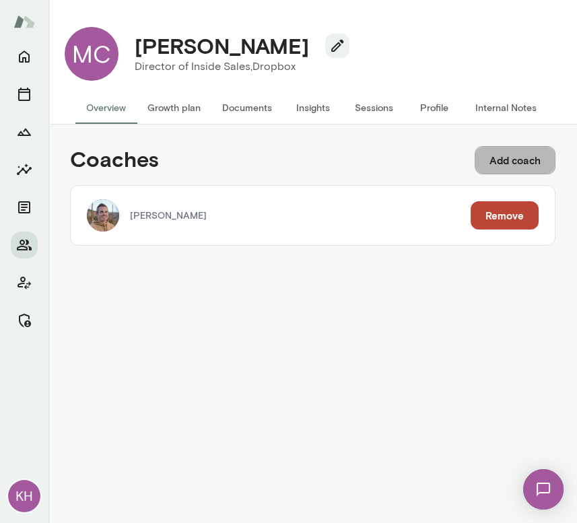
click at [512, 166] on button "Add coach" at bounding box center [515, 160] width 81 height 28
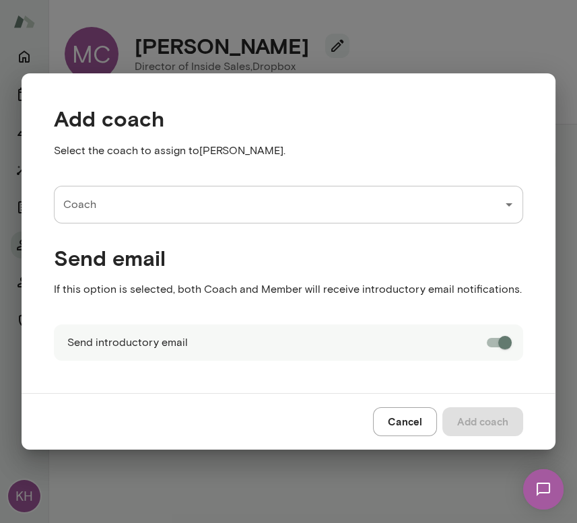
click at [275, 196] on input "Coach" at bounding box center [278, 205] width 437 height 26
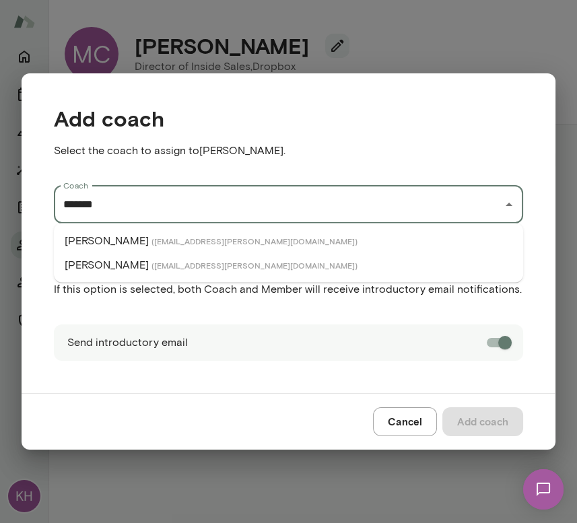
click at [205, 240] on span "( michaelalden@mento.co )" at bounding box center [254, 241] width 206 height 11
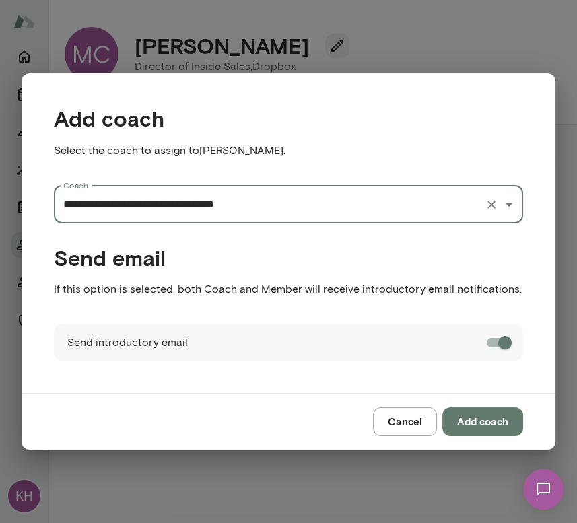
type input "**********"
click at [475, 414] on button "Add coach" at bounding box center [482, 421] width 81 height 28
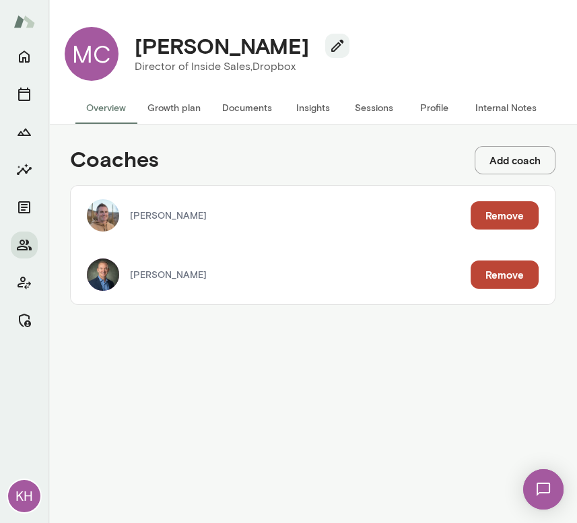
click at [505, 108] on button "Internal Notes" at bounding box center [505, 108] width 83 height 32
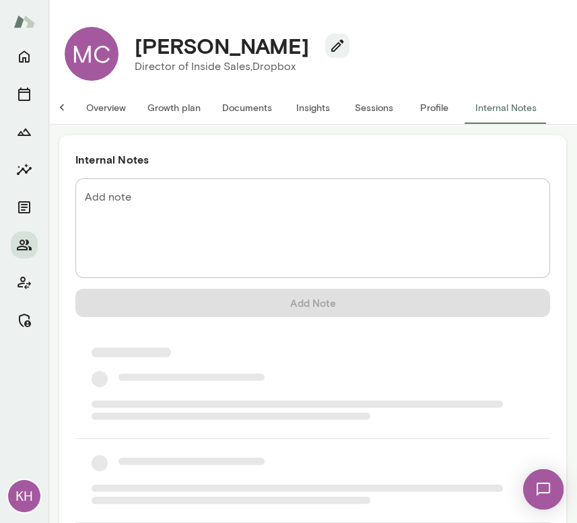
scroll to position [0, 7]
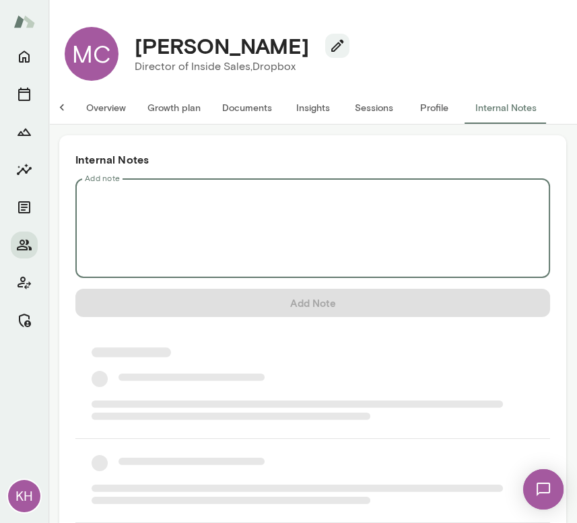
click at [176, 229] on textarea "Add note" at bounding box center [313, 228] width 456 height 77
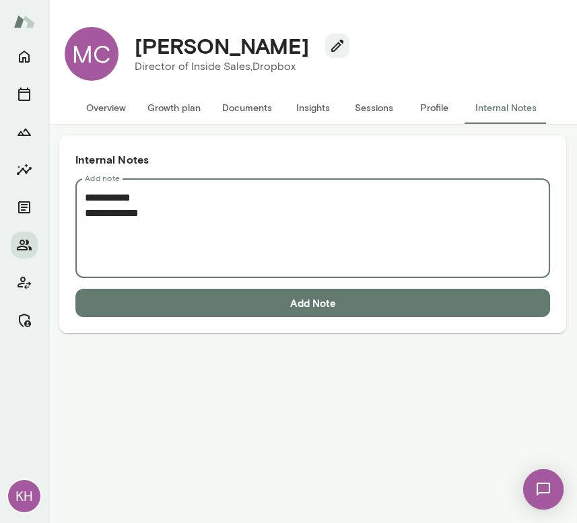
paste textarea "**********"
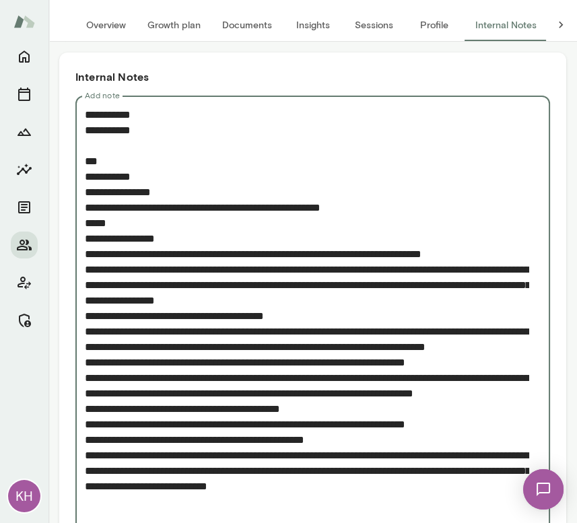
scroll to position [162, 0]
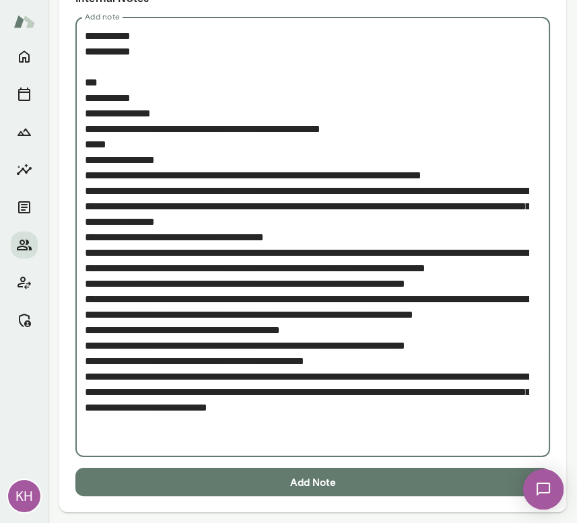
type textarea "**********"
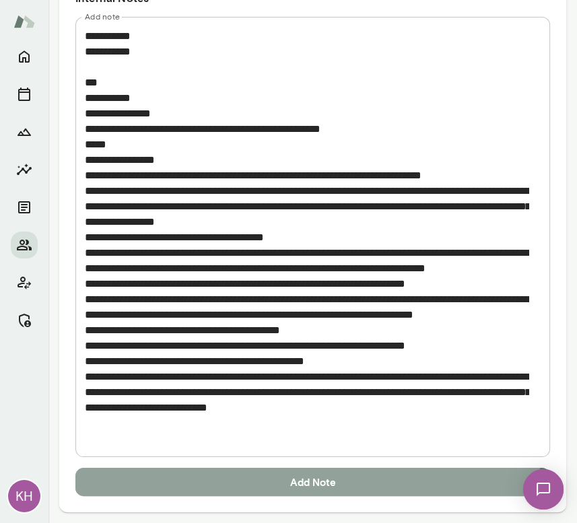
click at [232, 475] on button "Add Note" at bounding box center [312, 482] width 475 height 28
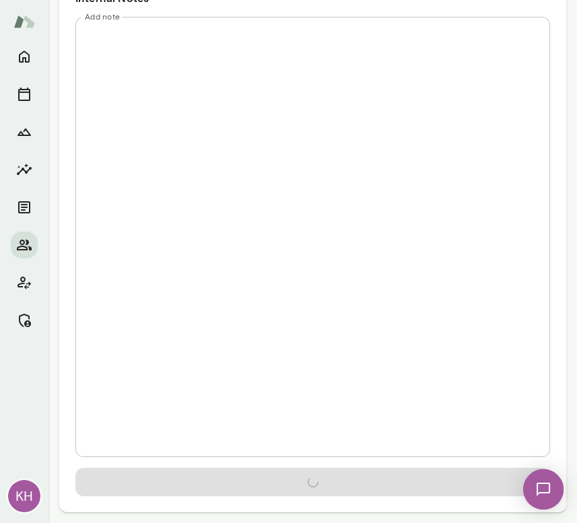
scroll to position [0, 0]
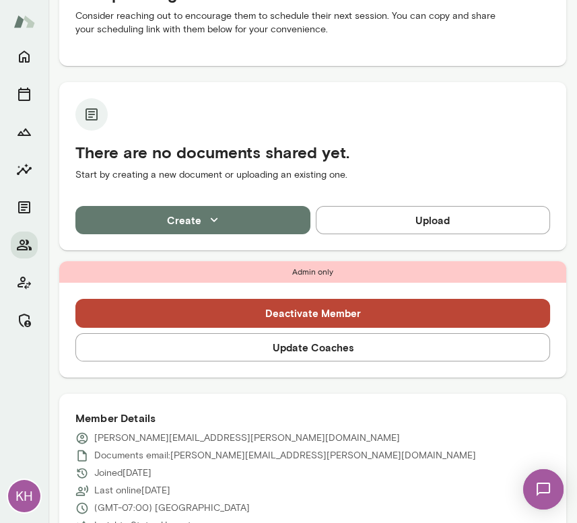
scroll to position [213, 0]
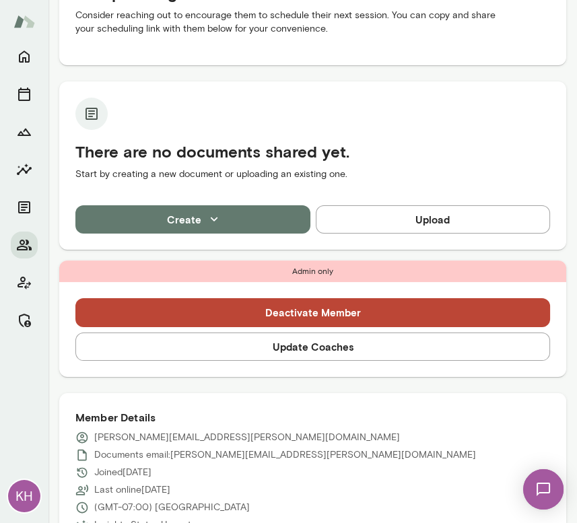
click at [164, 355] on button "Update Coaches" at bounding box center [312, 346] width 475 height 28
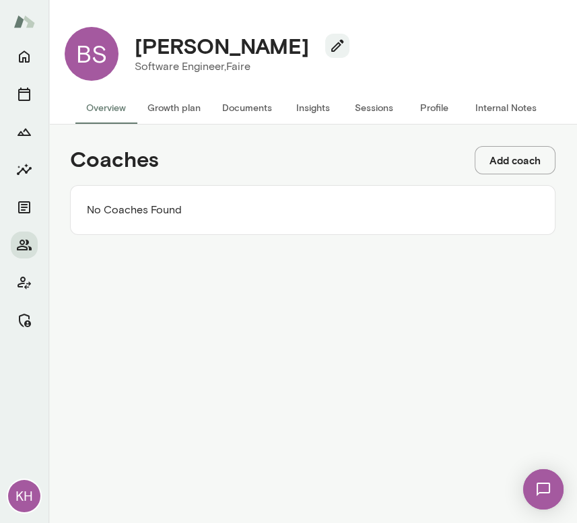
click at [509, 157] on button "Add coach" at bounding box center [515, 160] width 81 height 28
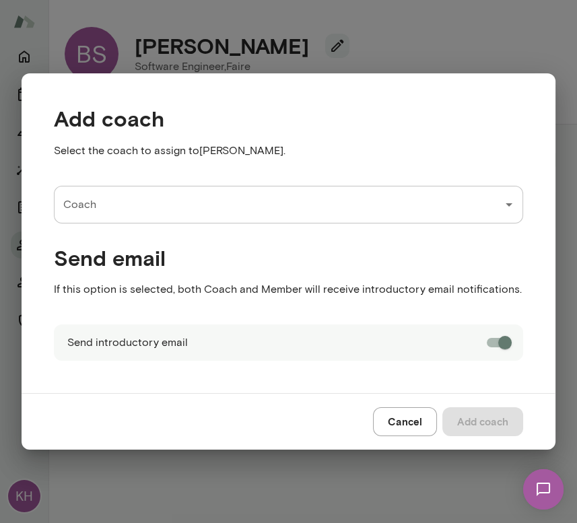
click at [167, 199] on input "Coach" at bounding box center [278, 205] width 437 height 26
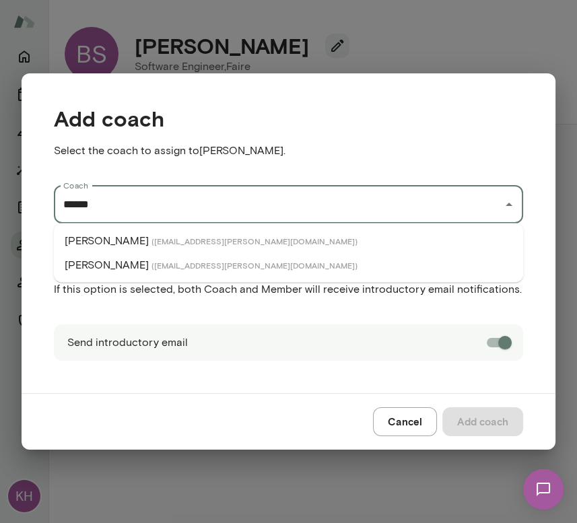
click at [172, 244] on span "( [EMAIL_ADDRESS][PERSON_NAME][DOMAIN_NAME] )" at bounding box center [254, 241] width 206 height 11
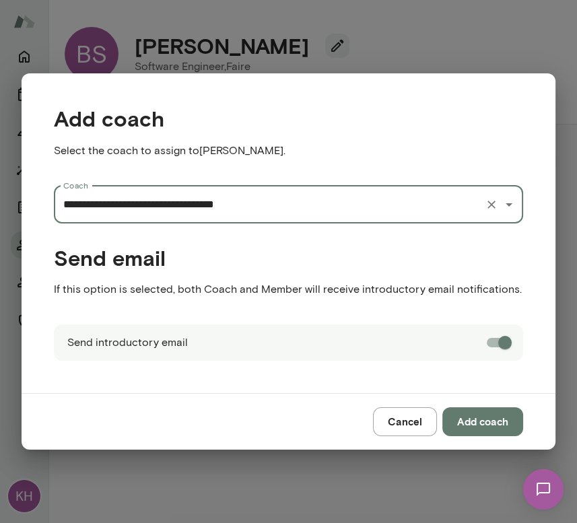
type input "**********"
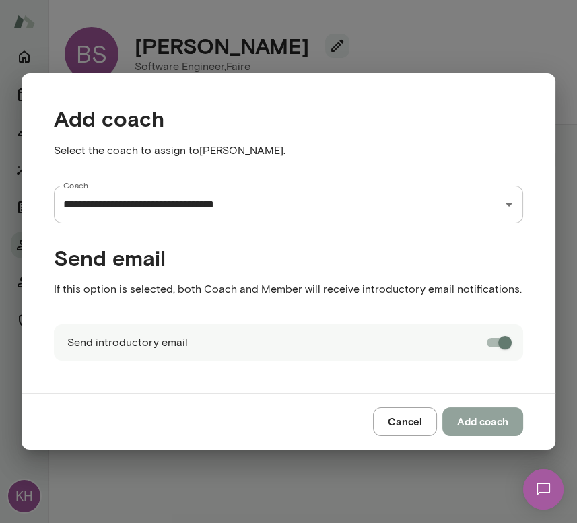
click at [462, 417] on button "Add coach" at bounding box center [482, 421] width 81 height 28
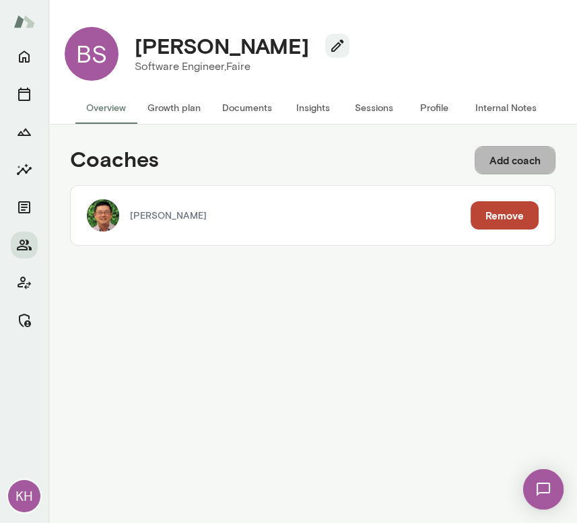
click at [499, 162] on button "Add coach" at bounding box center [515, 160] width 81 height 28
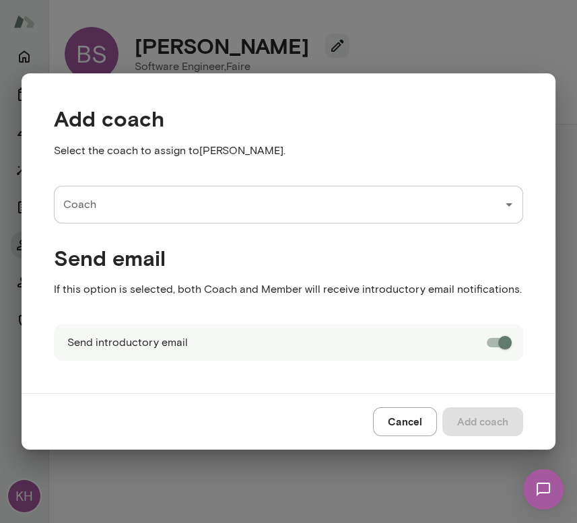
click at [185, 196] on input "Coach" at bounding box center [278, 205] width 437 height 26
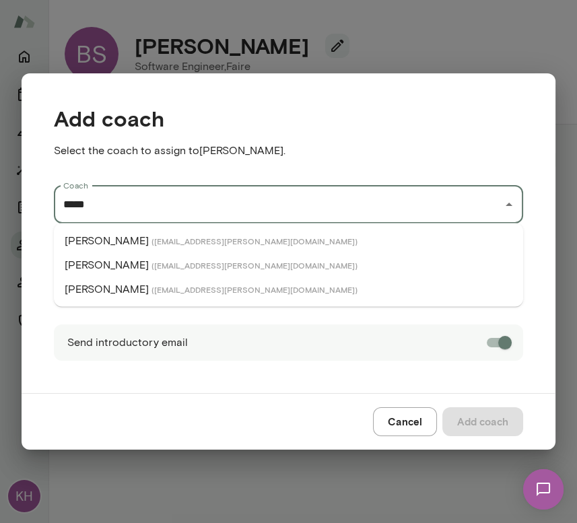
click at [133, 260] on p "[PERSON_NAME]" at bounding box center [107, 265] width 84 height 16
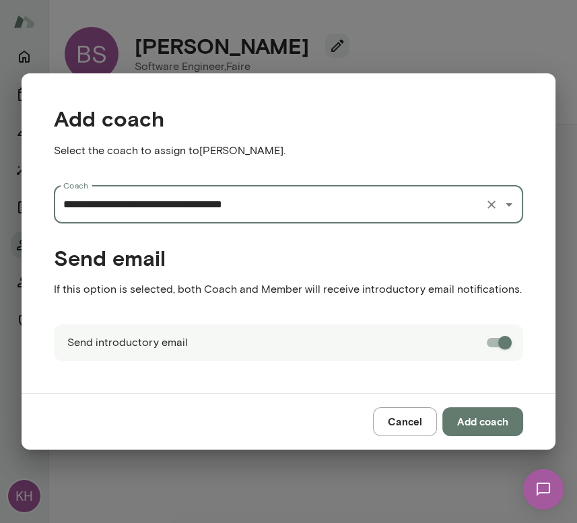
type input "**********"
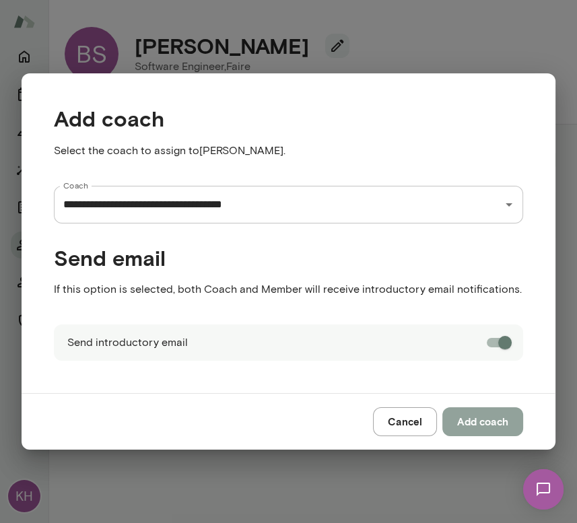
click at [475, 424] on button "Add coach" at bounding box center [482, 421] width 81 height 28
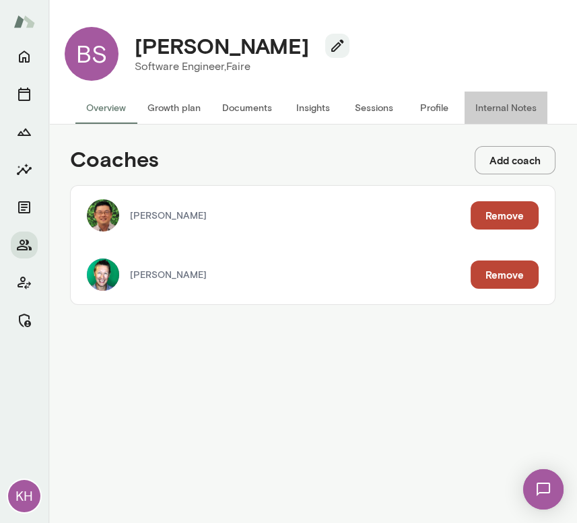
click at [490, 105] on button "Internal Notes" at bounding box center [505, 108] width 83 height 32
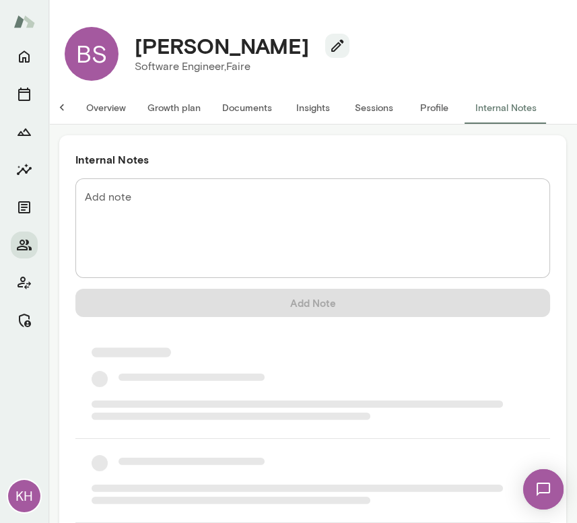
scroll to position [0, 7]
click at [236, 194] on textarea "Add note" at bounding box center [313, 228] width 456 height 77
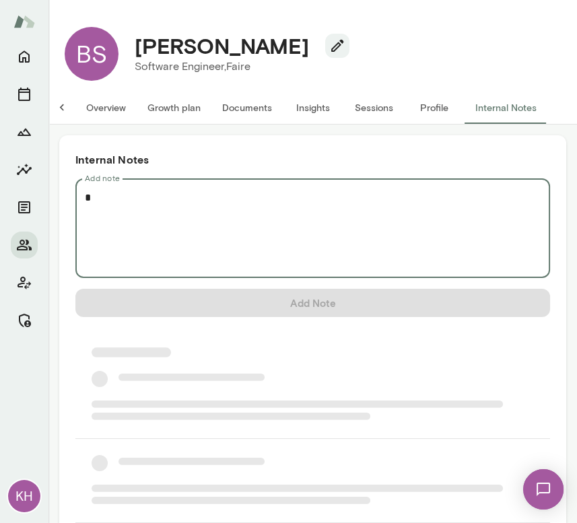
scroll to position [0, 0]
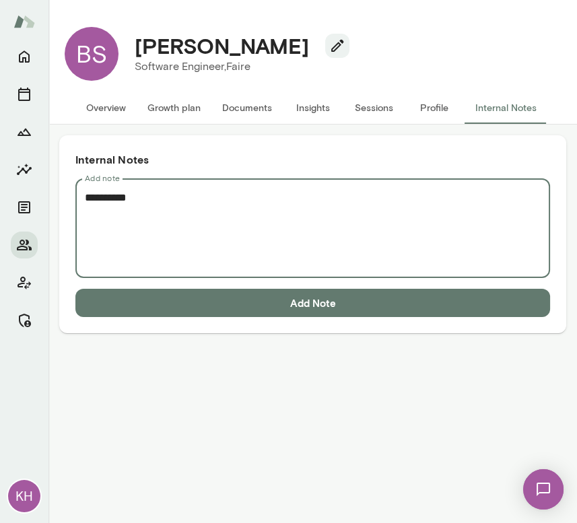
click at [118, 207] on textarea "*********" at bounding box center [313, 228] width 456 height 77
paste textarea "**********"
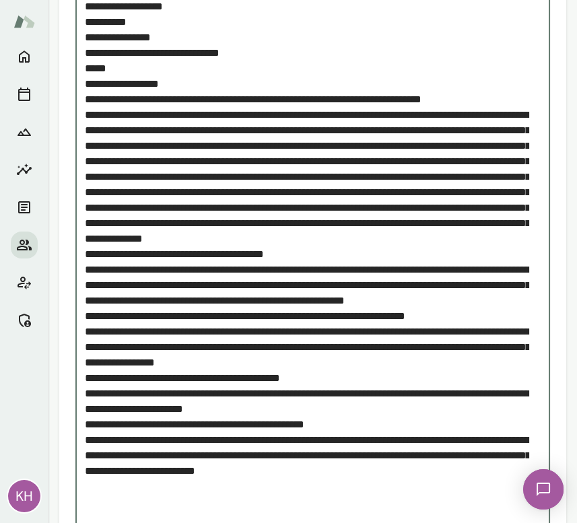
scroll to position [316, 0]
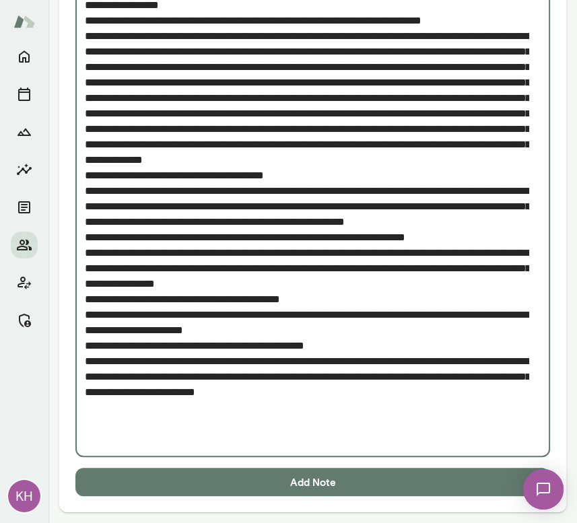
type textarea "**********"
click at [234, 478] on button "Add Note" at bounding box center [312, 482] width 475 height 28
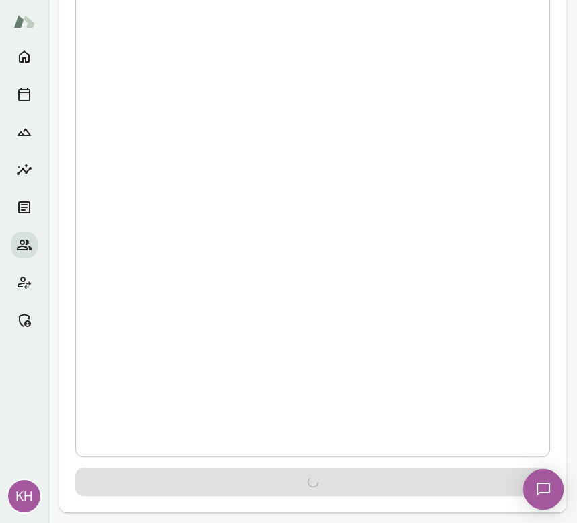
scroll to position [0, 0]
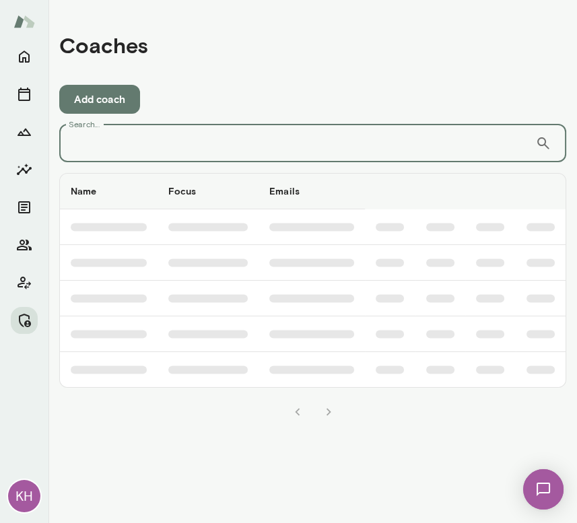
click at [388, 132] on input "Search..." at bounding box center [297, 144] width 476 height 38
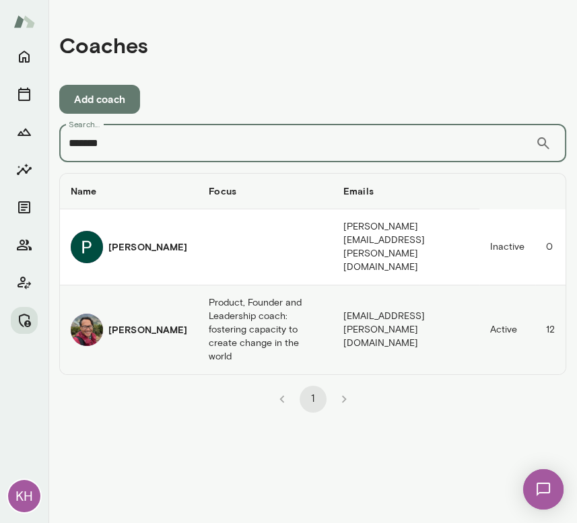
type input "*******"
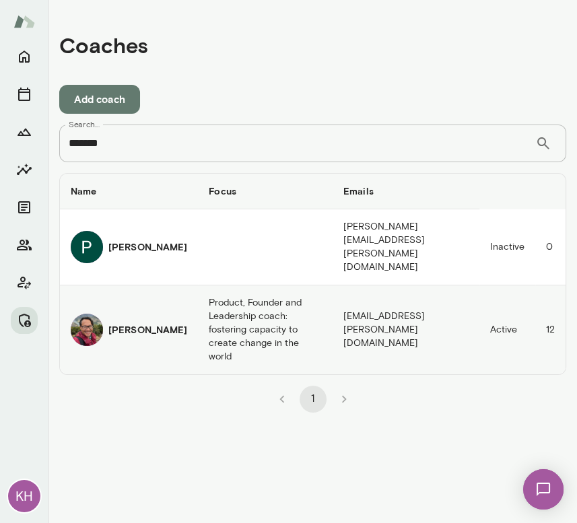
click at [103, 314] on div "[PERSON_NAME]" at bounding box center [129, 330] width 116 height 32
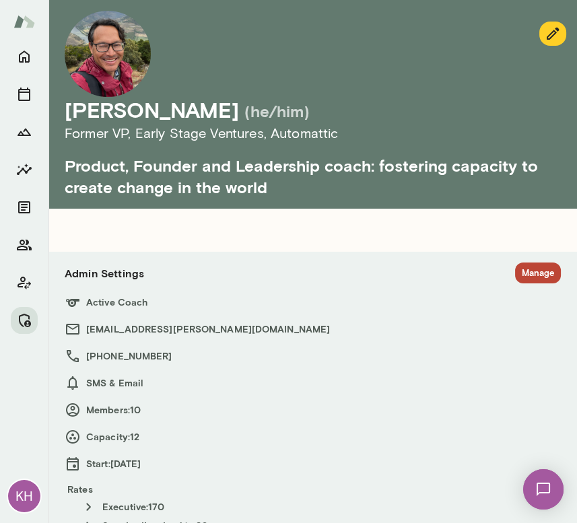
click at [522, 268] on button "Manage" at bounding box center [538, 272] width 46 height 21
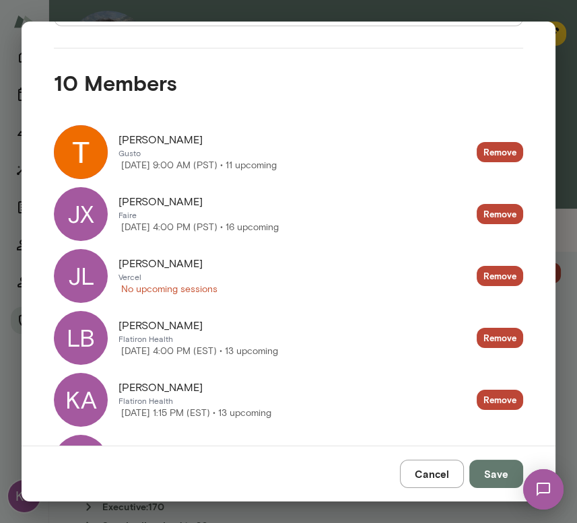
scroll to position [248, 0]
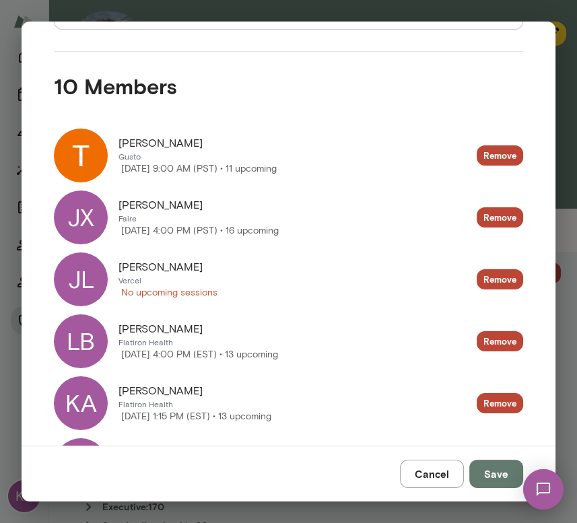
click at [94, 268] on div "JL" at bounding box center [81, 279] width 54 height 54
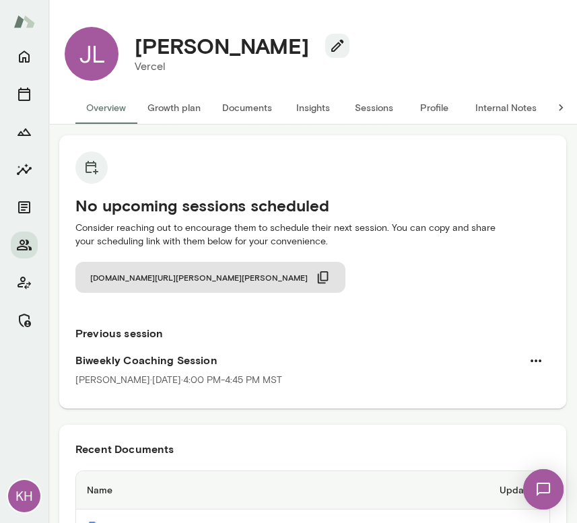
click at [489, 112] on button "Internal Notes" at bounding box center [505, 108] width 83 height 32
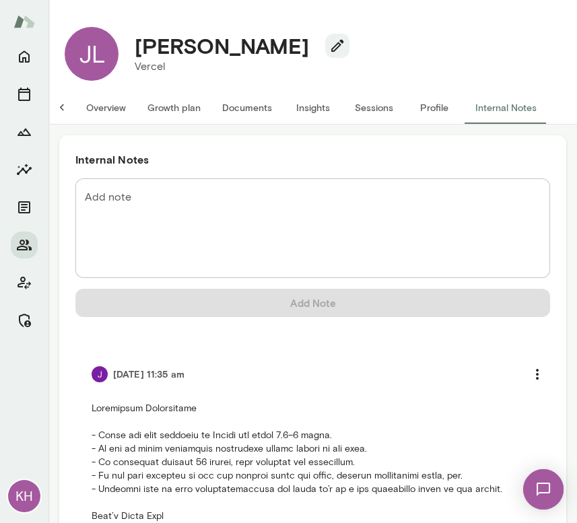
click at [351, 110] on button "Sessions" at bounding box center [373, 108] width 61 height 32
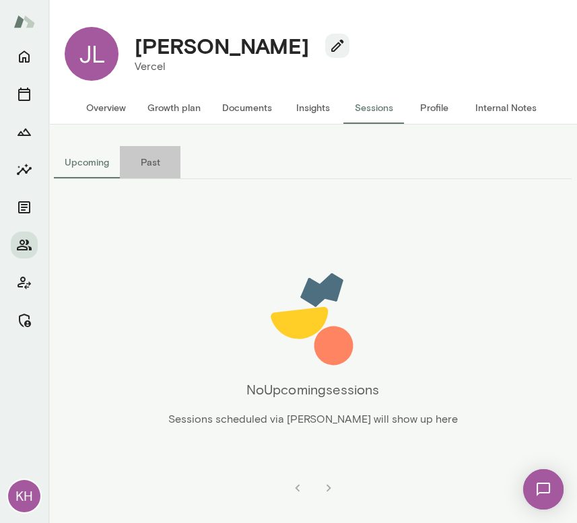
click at [160, 162] on button "Past" at bounding box center [150, 162] width 61 height 32
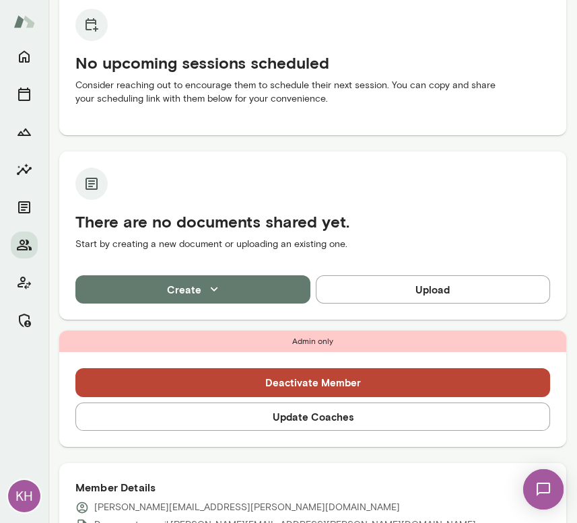
scroll to position [164, 0]
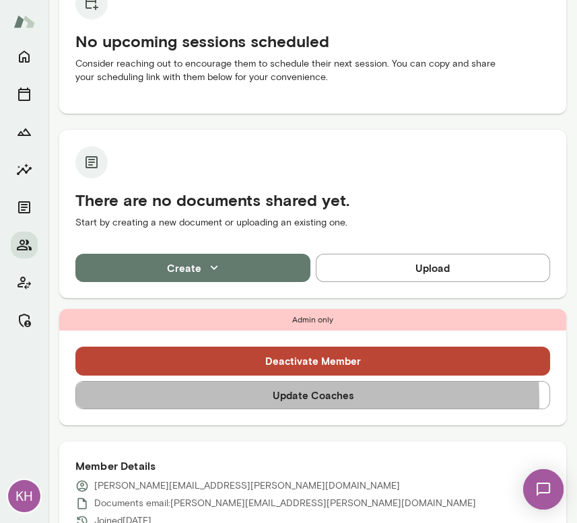
click at [240, 400] on button "Update Coaches" at bounding box center [312, 395] width 475 height 28
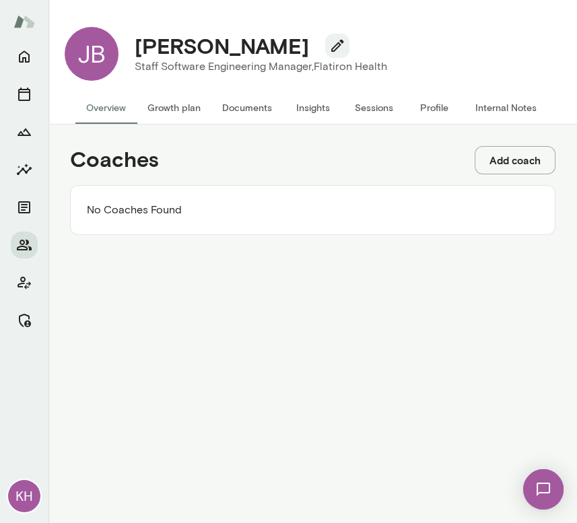
click at [499, 166] on button "Add coach" at bounding box center [515, 160] width 81 height 28
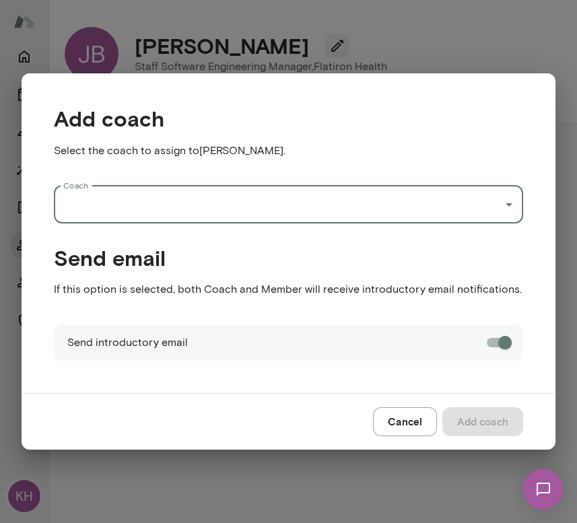
click at [102, 214] on input "Coach" at bounding box center [278, 205] width 437 height 26
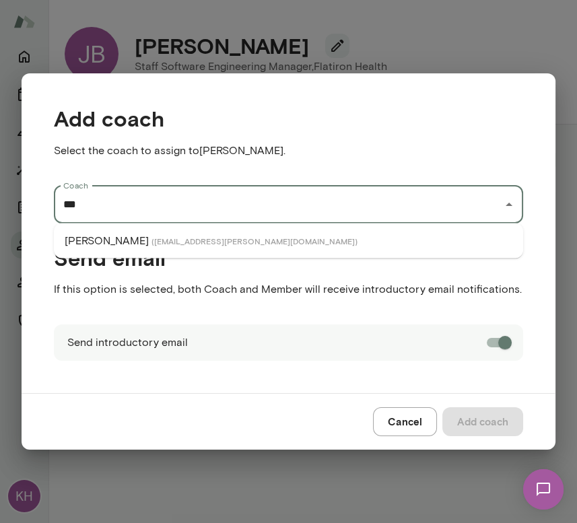
click at [112, 236] on p "[PERSON_NAME]" at bounding box center [107, 241] width 84 height 16
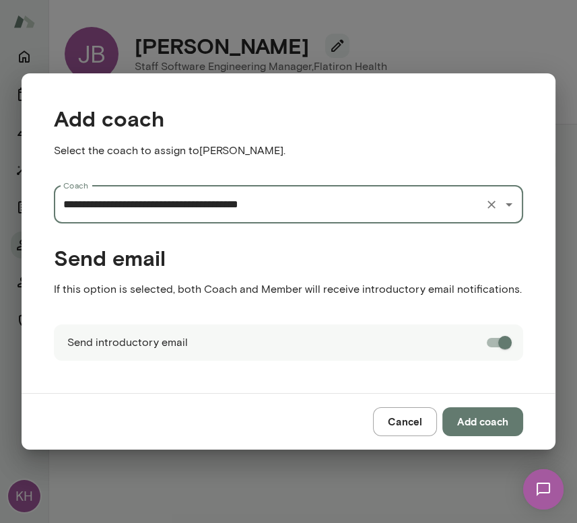
type input "**********"
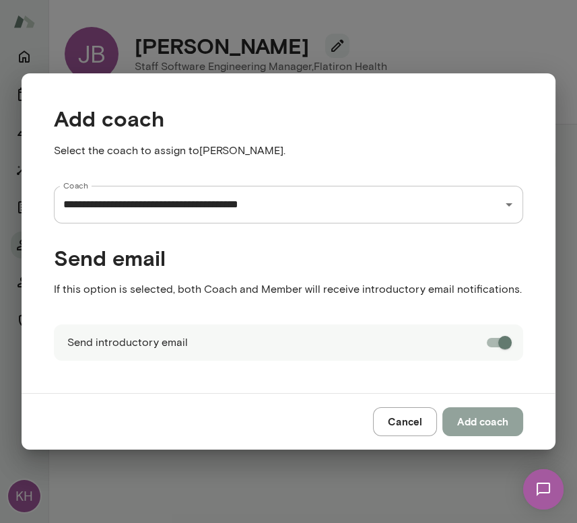
click at [479, 421] on button "Add coach" at bounding box center [482, 421] width 81 height 28
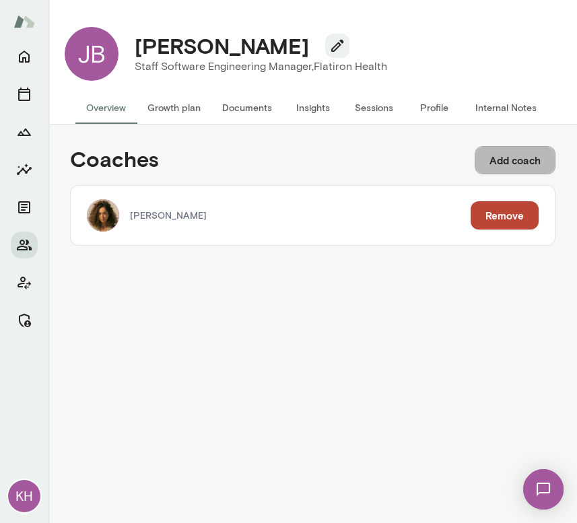
click at [512, 161] on button "Add coach" at bounding box center [515, 160] width 81 height 28
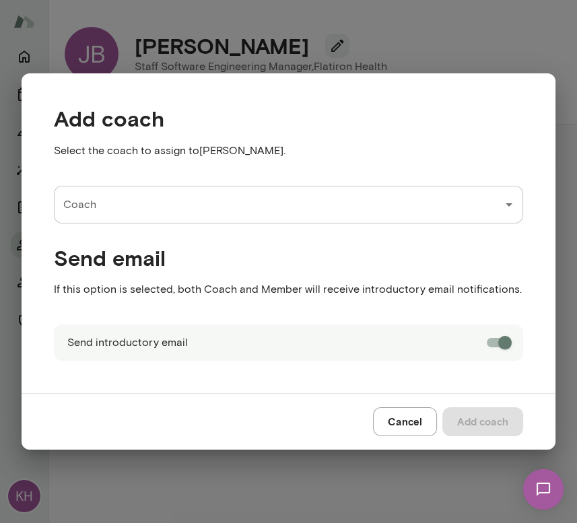
click at [233, 208] on input "Coach" at bounding box center [278, 205] width 437 height 26
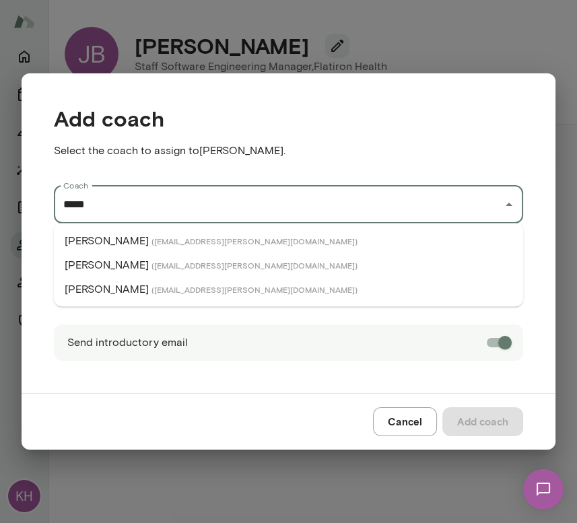
type input "*****"
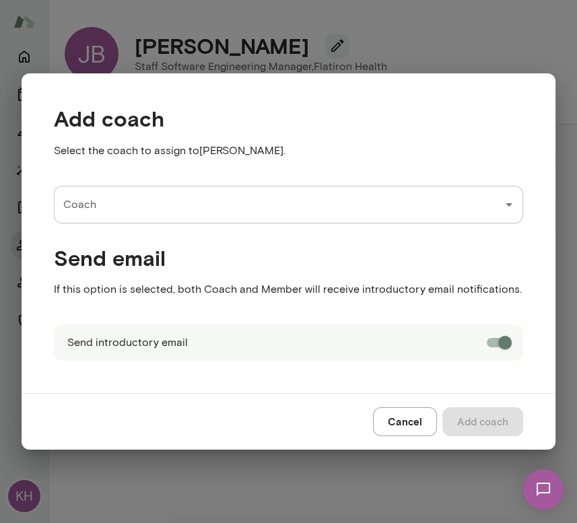
click at [122, 205] on input "Coach" at bounding box center [278, 205] width 437 height 26
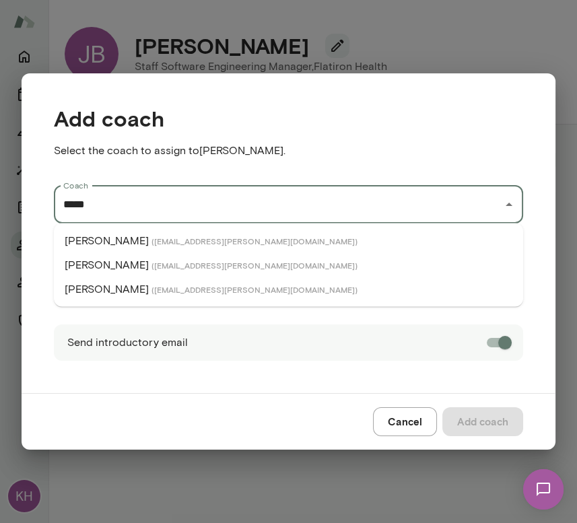
click at [140, 262] on li "Brian Lawrence ( brianlawrence@mento.co )" at bounding box center [288, 265] width 469 height 24
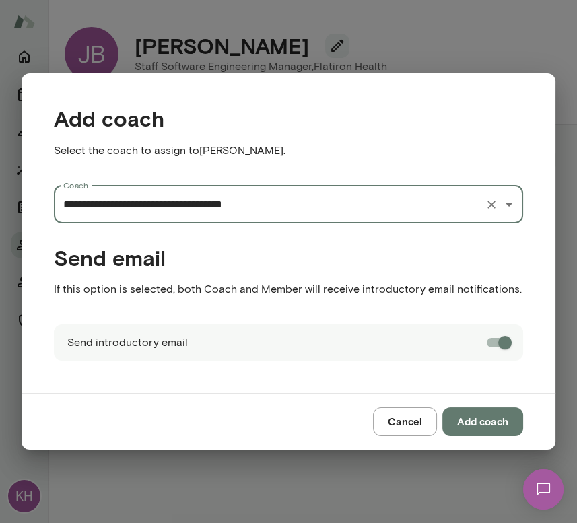
type input "**********"
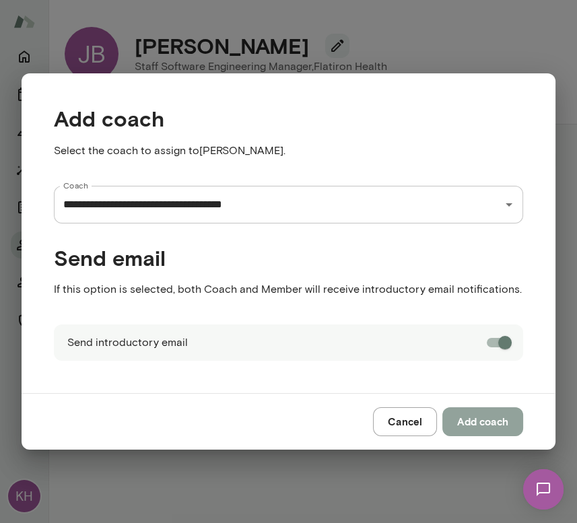
click at [472, 419] on button "Add coach" at bounding box center [482, 421] width 81 height 28
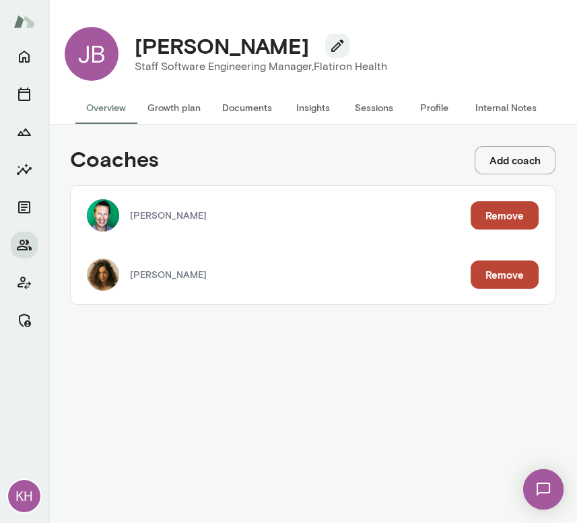
click at [503, 102] on button "Internal Notes" at bounding box center [505, 108] width 83 height 32
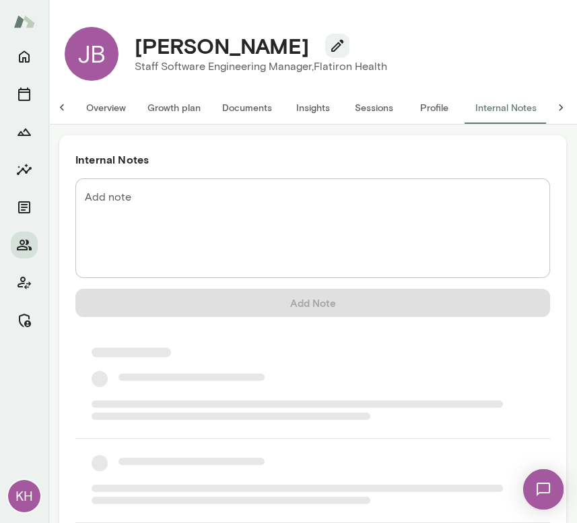
scroll to position [0, 7]
click at [164, 197] on textarea "Add note" at bounding box center [313, 228] width 456 height 77
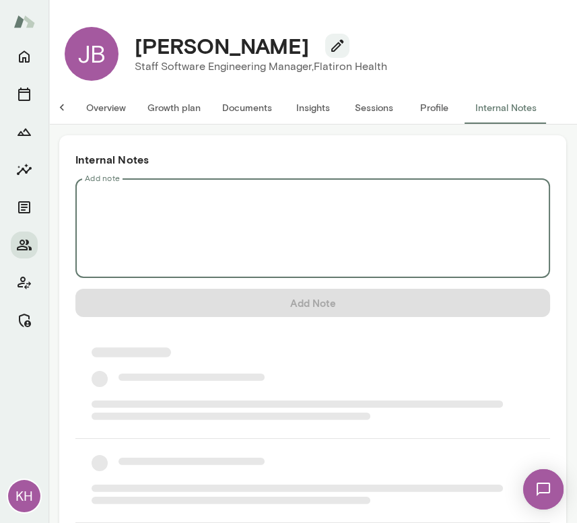
scroll to position [0, 0]
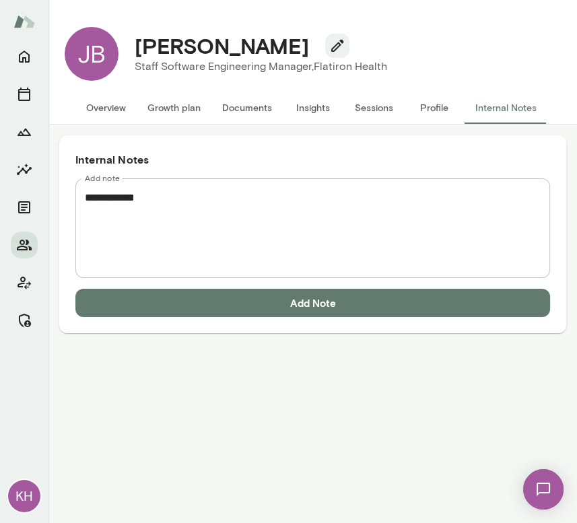
click at [121, 212] on textarea "**********" at bounding box center [313, 228] width 456 height 77
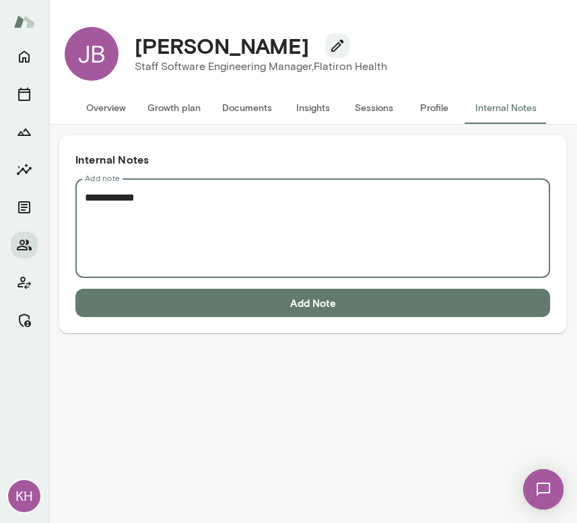
click at [152, 201] on textarea "**********" at bounding box center [313, 228] width 456 height 77
paste textarea "**********"
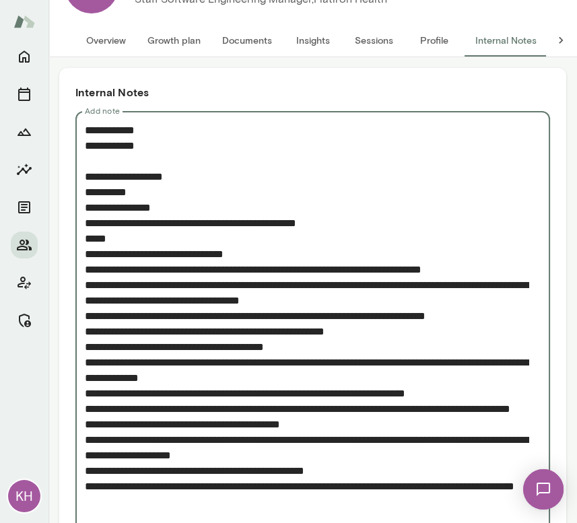
scroll to position [145, 0]
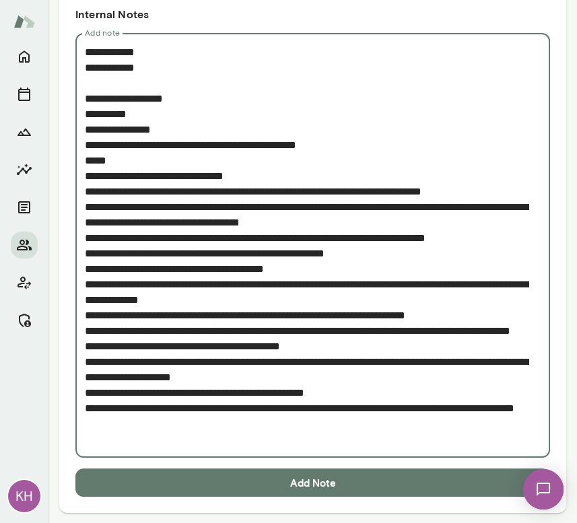
type textarea "**********"
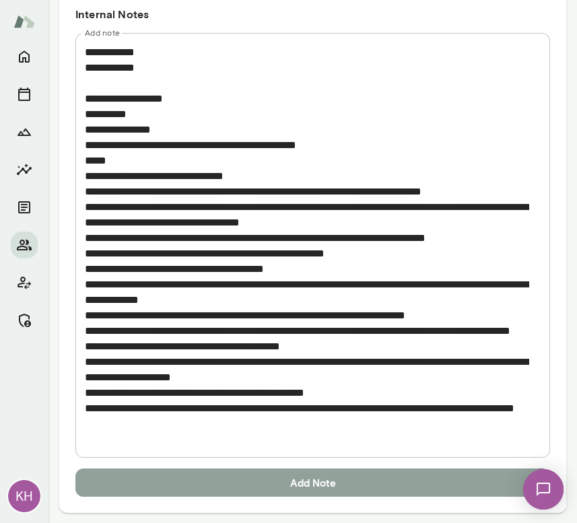
click at [253, 489] on button "Add Note" at bounding box center [312, 482] width 475 height 28
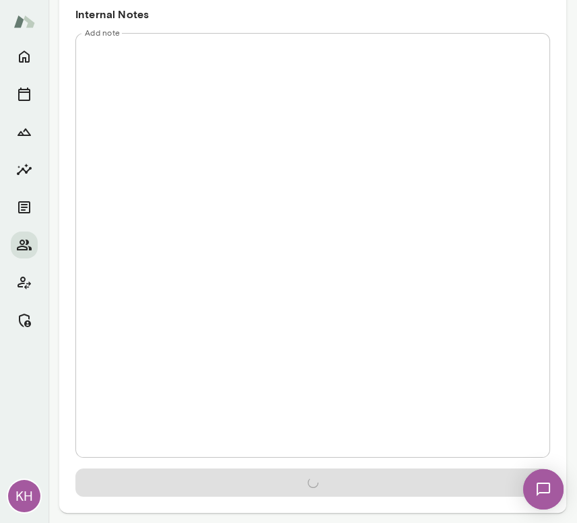
scroll to position [0, 0]
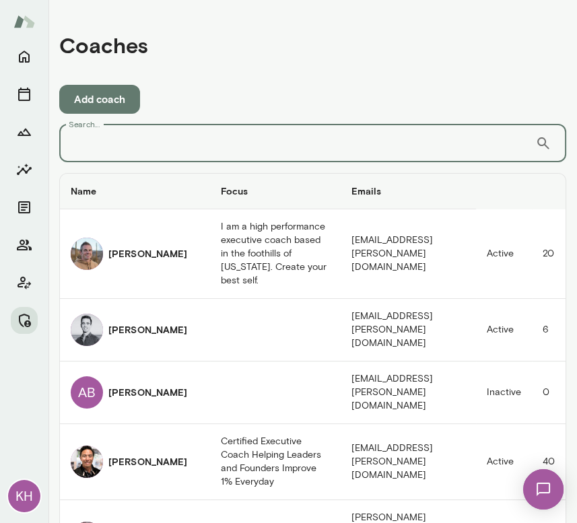
click at [296, 153] on input "Search..." at bounding box center [297, 144] width 476 height 38
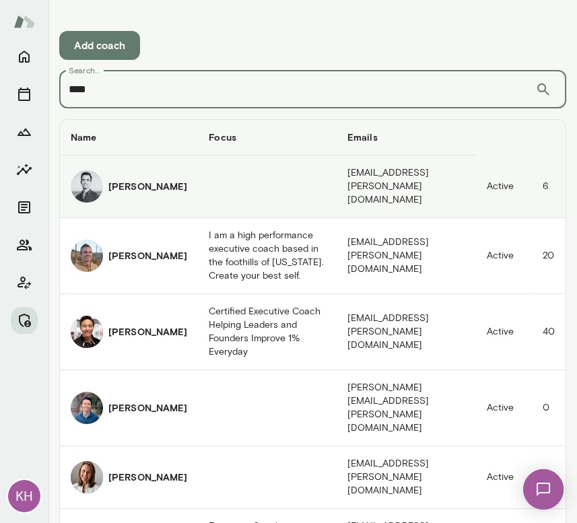
scroll to position [59, 0]
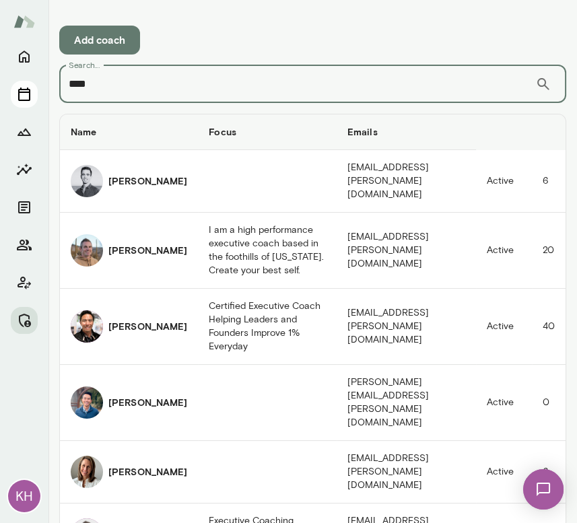
drag, startPoint x: 96, startPoint y: 96, endPoint x: 11, endPoint y: 90, distance: 84.3
click at [11, 90] on div "KH Coaches Add coach Search... *** ​ Search... Name Focus Emails Status Capacit…" at bounding box center [288, 261] width 577 height 523
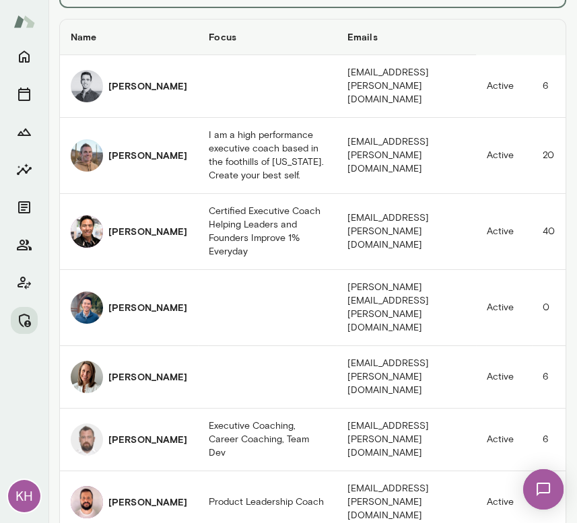
scroll to position [122, 0]
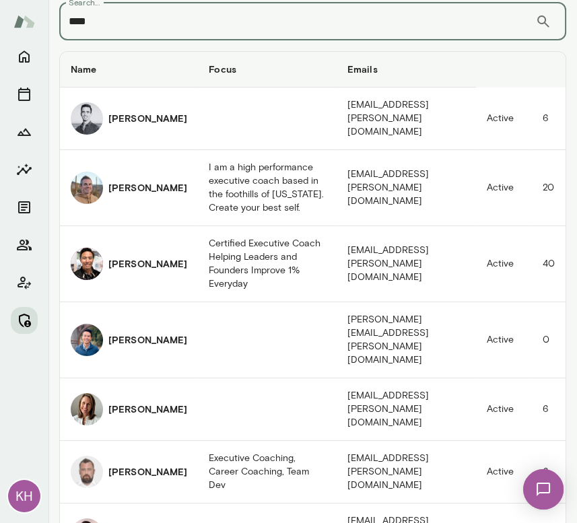
type input "***"
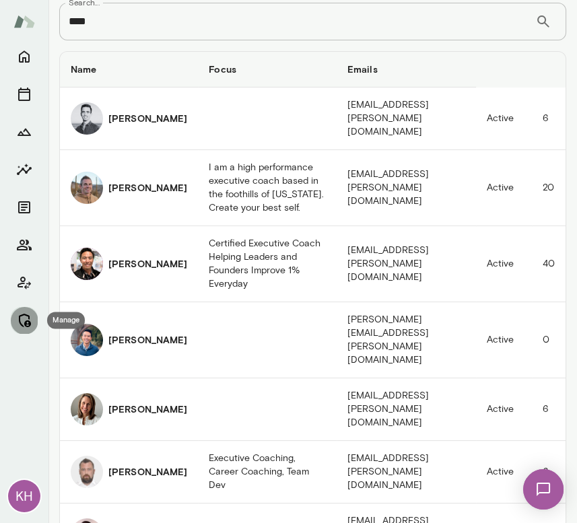
click at [27, 318] on icon "Manage" at bounding box center [24, 320] width 16 height 16
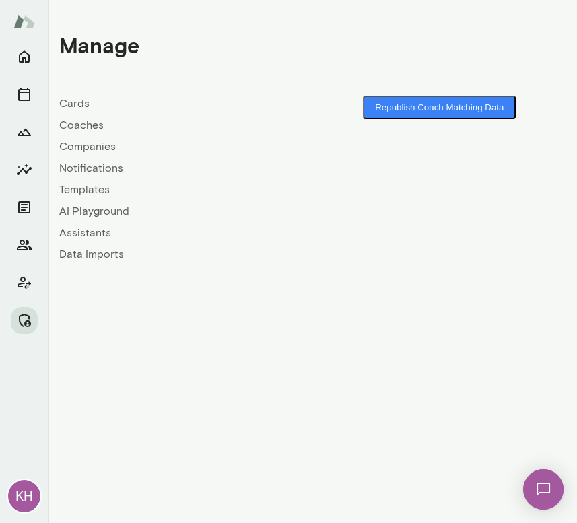
click at [90, 148] on link "Companies" at bounding box center [186, 147] width 254 height 16
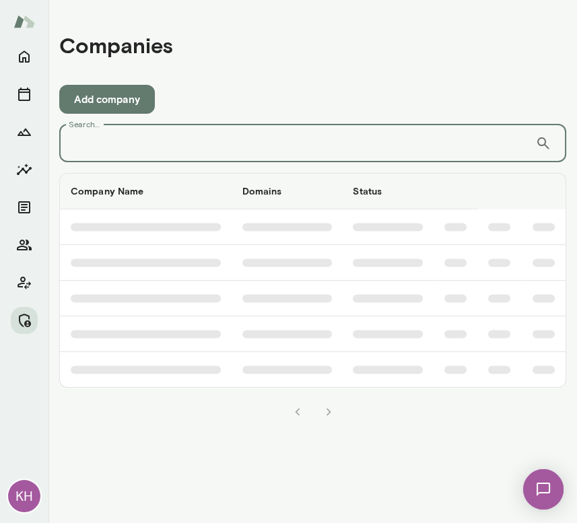
click at [119, 150] on input "Search..." at bounding box center [297, 144] width 476 height 38
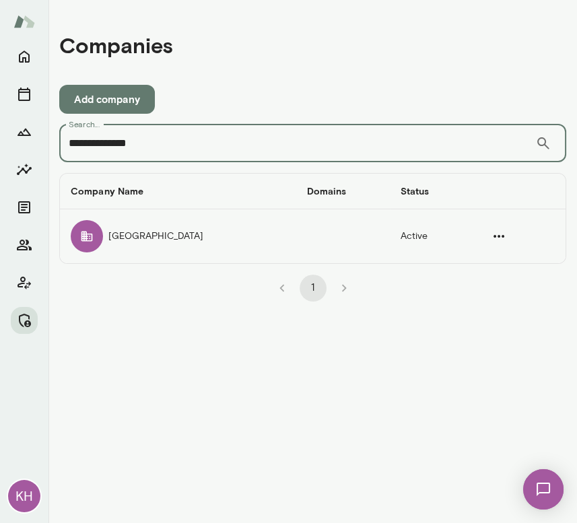
type input "**********"
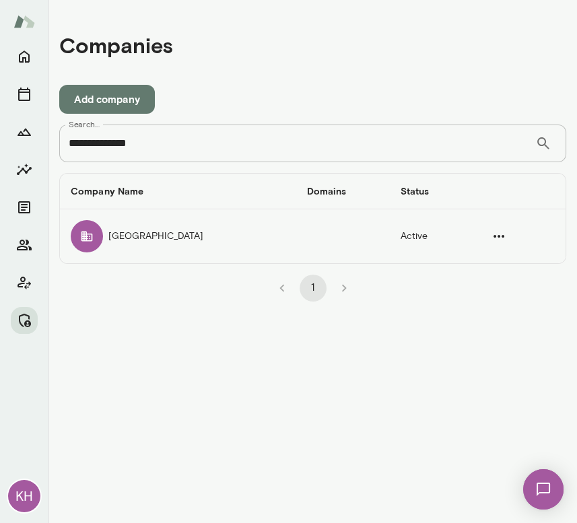
click at [108, 238] on td "Juniper Square" at bounding box center [178, 236] width 236 height 54
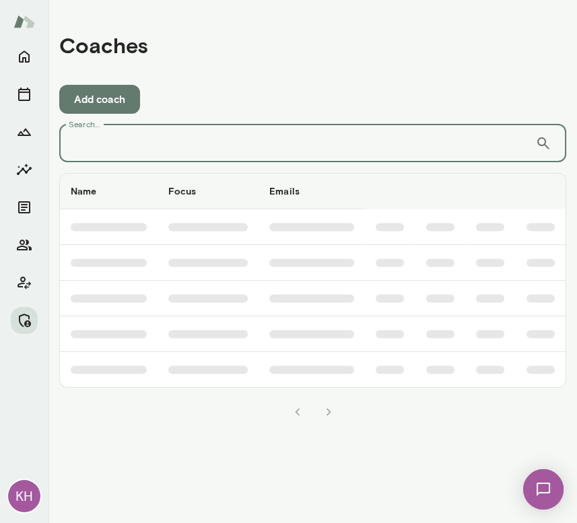
click at [221, 140] on input "Search..." at bounding box center [297, 144] width 476 height 38
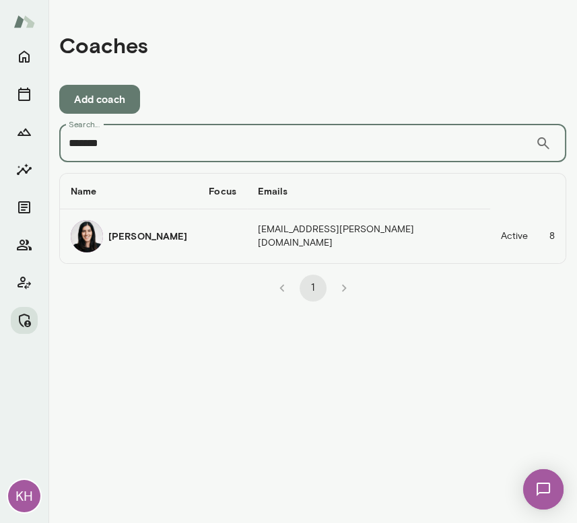
type input "*******"
click at [112, 236] on h6 "Katrina Bilella" at bounding box center [147, 236] width 79 height 13
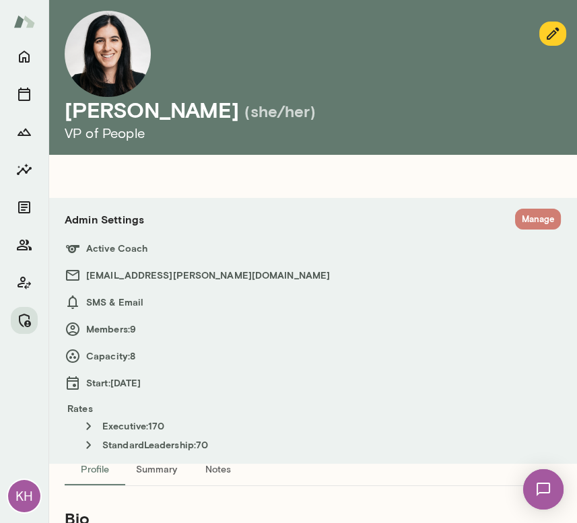
click at [531, 219] on button "Manage" at bounding box center [538, 219] width 46 height 21
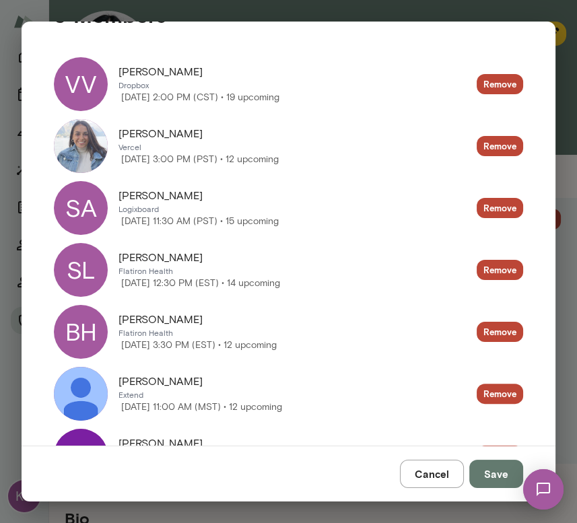
scroll to position [319, 0]
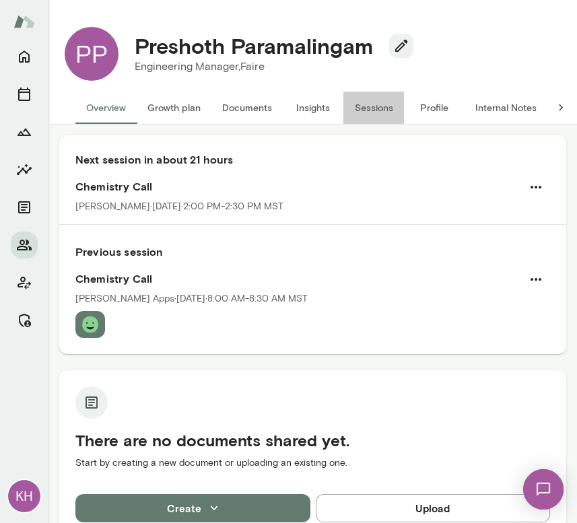
click at [361, 104] on button "Sessions" at bounding box center [373, 108] width 61 height 32
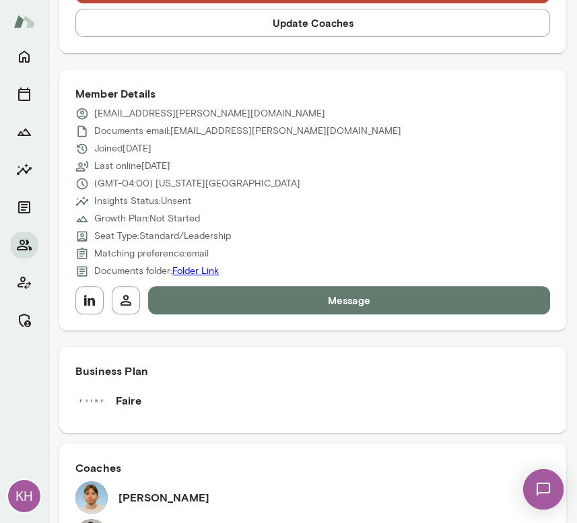
scroll to position [366, 0]
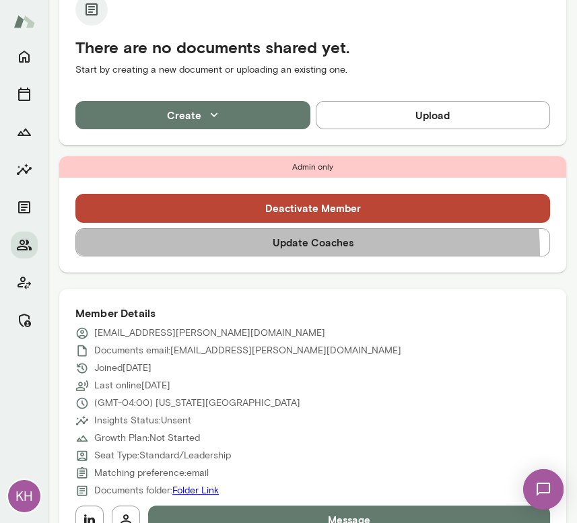
click at [176, 255] on button "Update Coaches" at bounding box center [312, 242] width 475 height 28
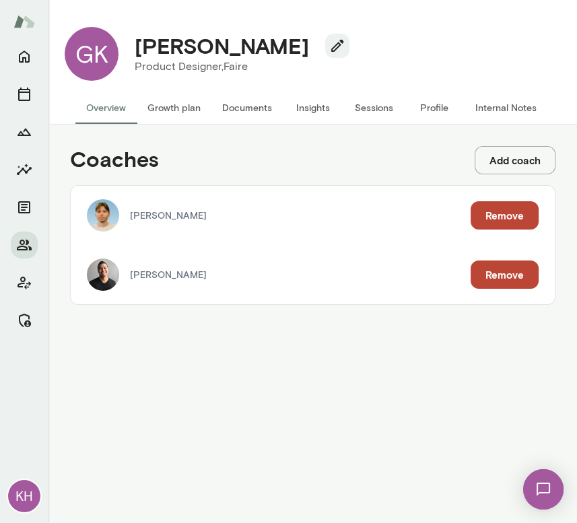
click at [495, 268] on button "Remove" at bounding box center [504, 274] width 68 height 28
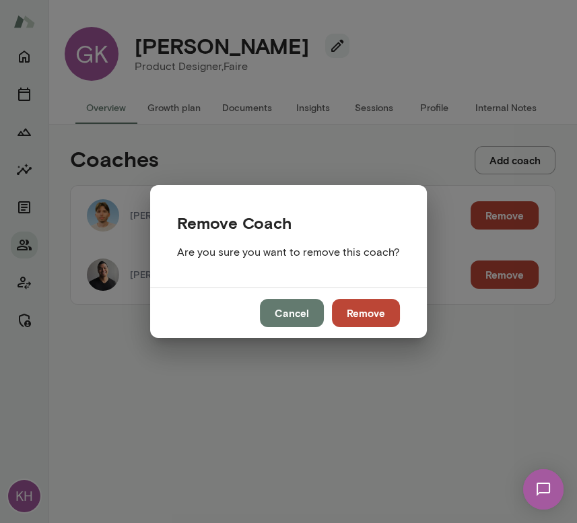
click at [375, 313] on button "Remove" at bounding box center [366, 313] width 68 height 28
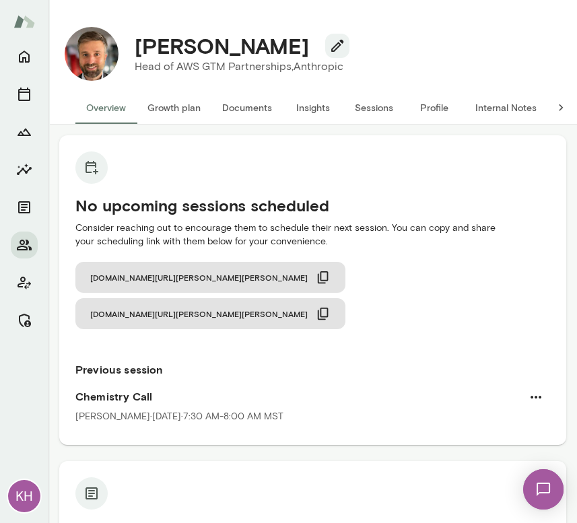
click at [356, 108] on button "Sessions" at bounding box center [373, 108] width 61 height 32
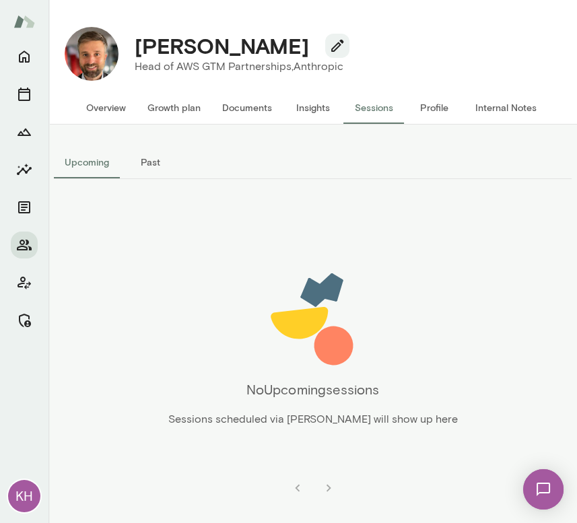
click at [162, 158] on button "Past" at bounding box center [150, 162] width 61 height 32
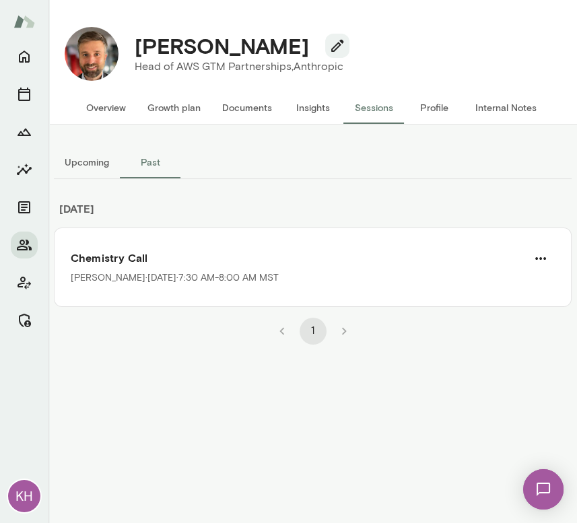
click at [95, 111] on button "Overview" at bounding box center [105, 108] width 61 height 32
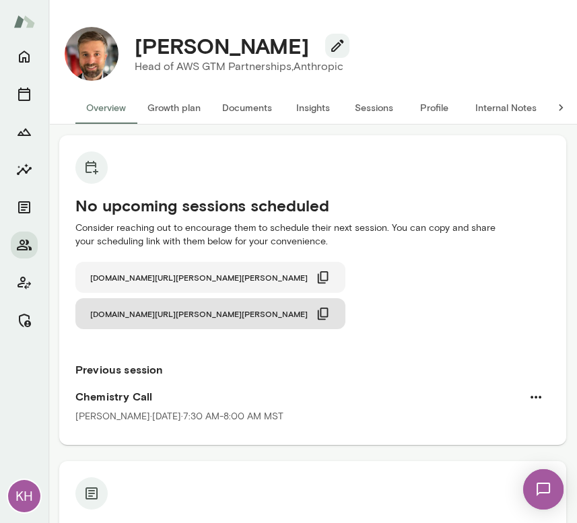
click at [318, 275] on icon "button" at bounding box center [323, 277] width 11 height 12
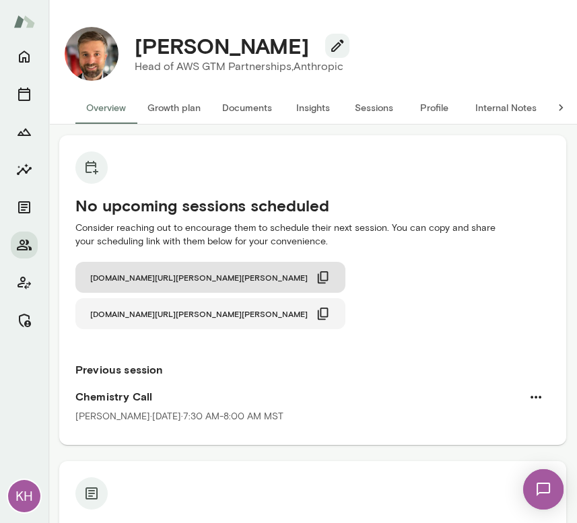
click at [328, 308] on icon "button" at bounding box center [323, 314] width 11 height 12
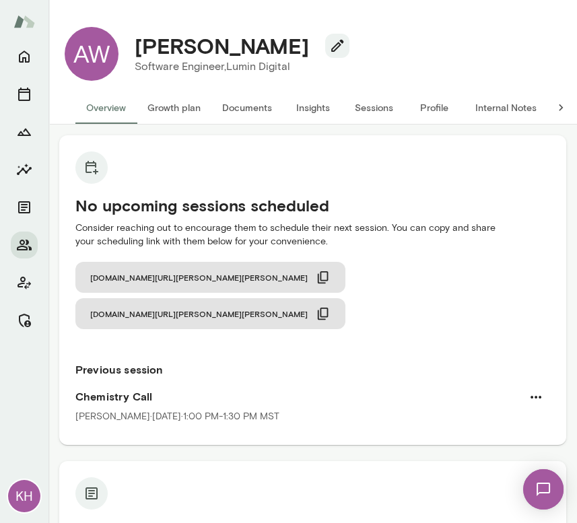
click at [364, 111] on button "Sessions" at bounding box center [373, 108] width 61 height 32
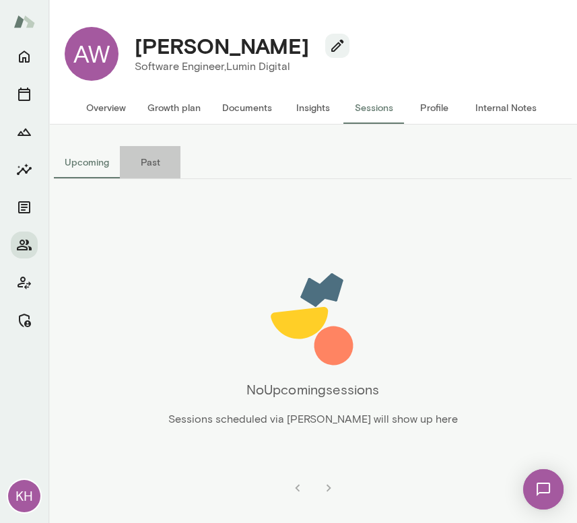
click at [141, 160] on button "Past" at bounding box center [150, 162] width 61 height 32
